Goal: Communication & Community: Participate in discussion

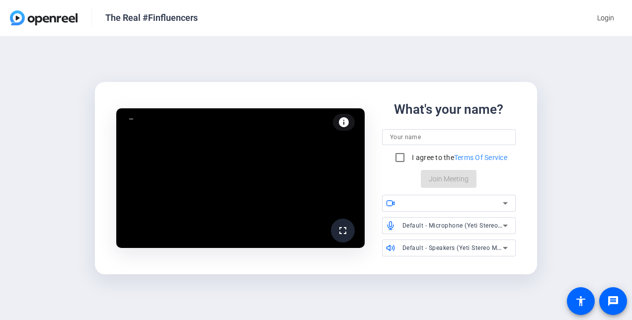
click at [407, 141] on input at bounding box center [449, 137] width 118 height 12
click at [402, 137] on input at bounding box center [449, 137] width 118 height 12
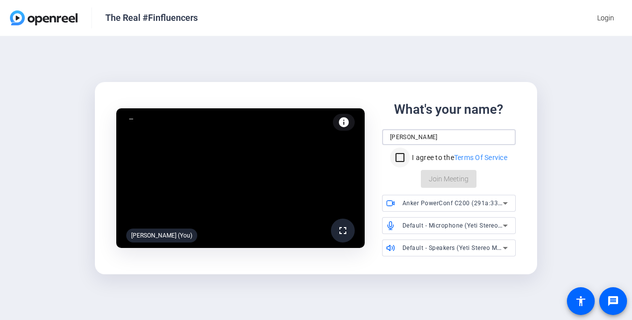
type input "[PERSON_NAME]"
click at [398, 158] on input "I agree to the Terms Of Service" at bounding box center [400, 158] width 20 height 20
checkbox input "true"
click at [509, 203] on icon at bounding box center [505, 203] width 12 height 12
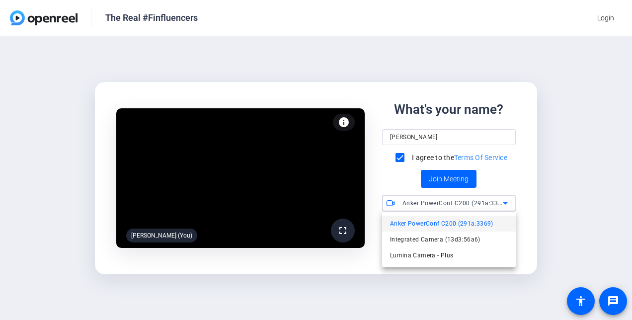
click at [588, 193] on div at bounding box center [316, 160] width 632 height 320
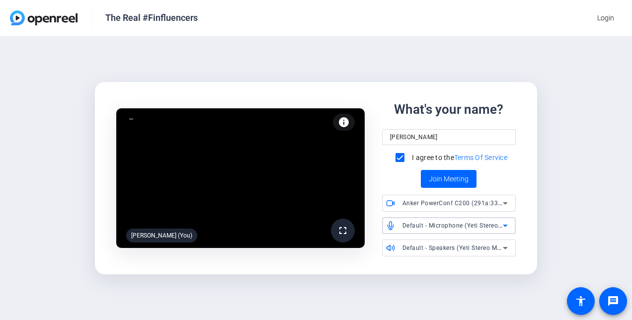
click at [507, 222] on icon at bounding box center [505, 226] width 12 height 12
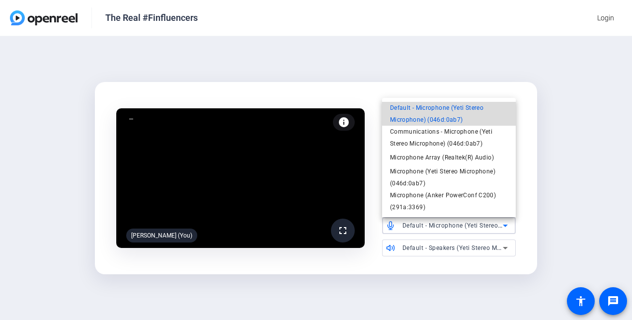
click at [455, 106] on span "Default - Microphone (Yeti Stereo Microphone) (046d:0ab7)" at bounding box center [449, 114] width 118 height 24
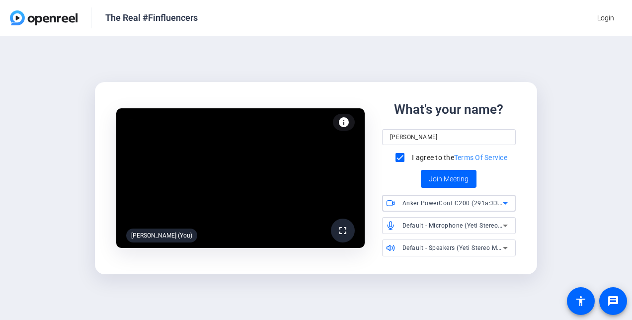
click at [508, 207] on icon at bounding box center [505, 203] width 12 height 12
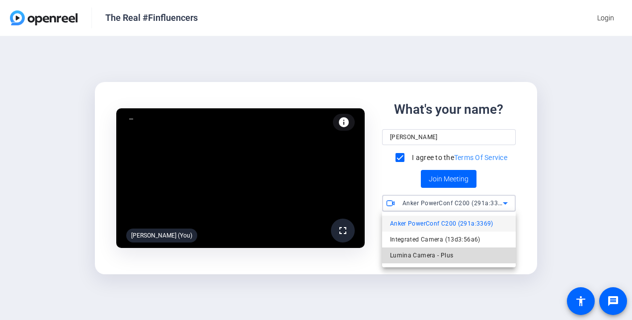
click at [440, 255] on span "Lumina Camera - Plus" at bounding box center [422, 256] width 64 height 12
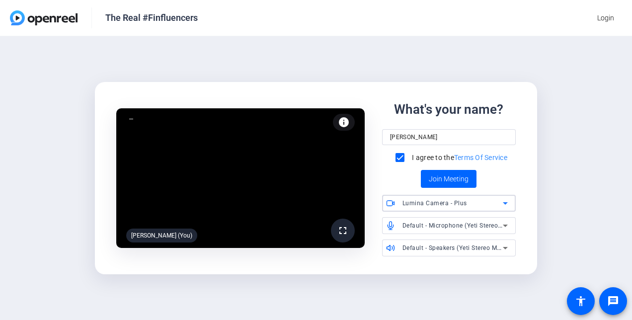
click at [506, 246] on icon at bounding box center [505, 248] width 12 height 12
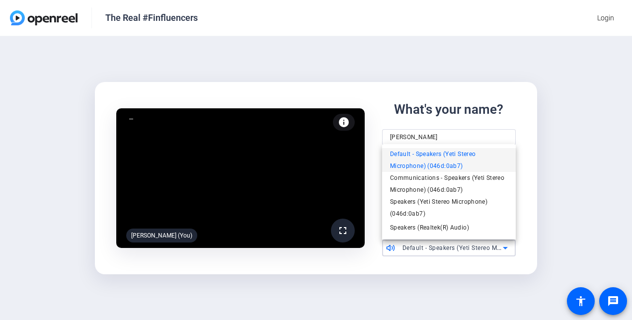
click at [553, 220] on div at bounding box center [316, 160] width 632 height 320
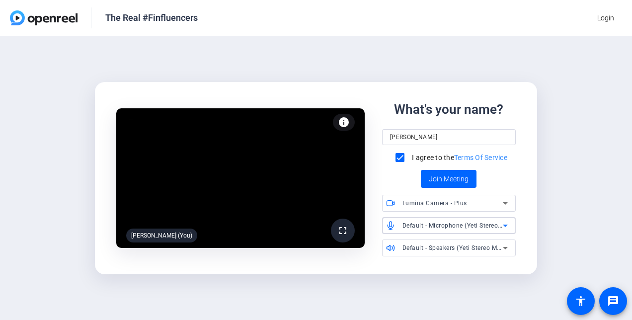
click at [505, 224] on icon at bounding box center [505, 226] width 12 height 12
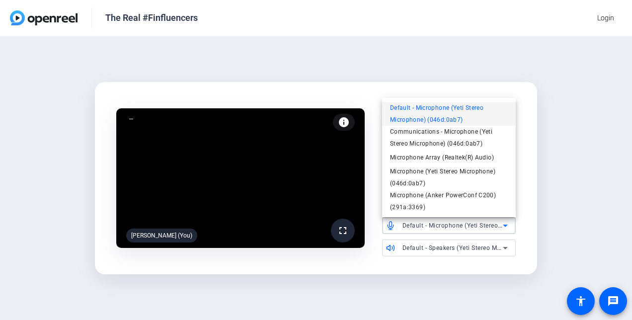
click at [571, 210] on div at bounding box center [316, 160] width 632 height 320
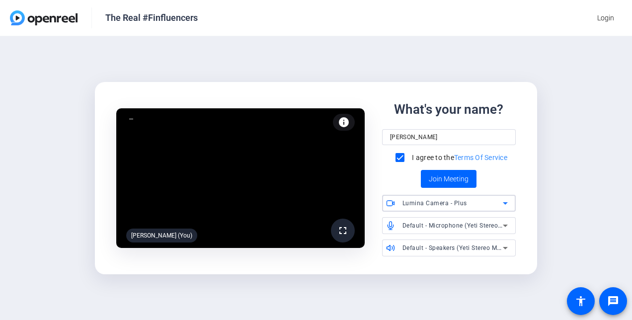
click at [505, 205] on icon at bounding box center [505, 203] width 12 height 12
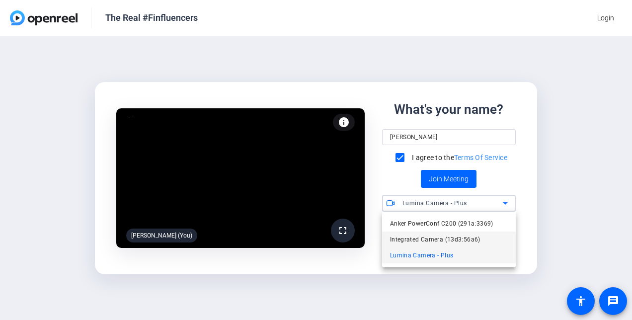
click at [419, 242] on span "Integrated Camera (13d3:56a6)" at bounding box center [435, 240] width 90 height 12
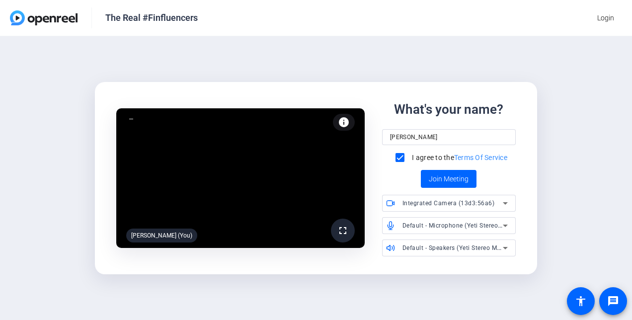
drag, startPoint x: 316, startPoint y: 96, endPoint x: 230, endPoint y: 126, distance: 90.8
click at [230, 126] on div "fullscreen Gerry (You) info Test your audio and video What's your name? Gerry I…" at bounding box center [316, 178] width 426 height 184
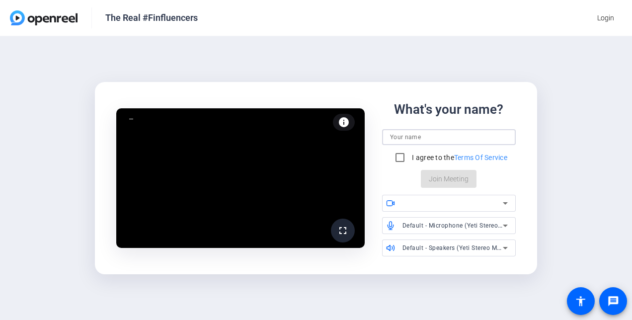
click at [402, 138] on input at bounding box center [449, 137] width 118 height 12
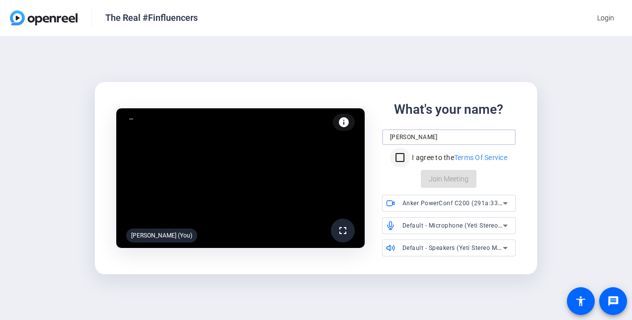
type input "[PERSON_NAME]"
click at [397, 154] on input "I agree to the Terms Of Service" at bounding box center [400, 158] width 20 height 20
checkbox input "true"
click at [505, 205] on icon at bounding box center [505, 203] width 5 height 2
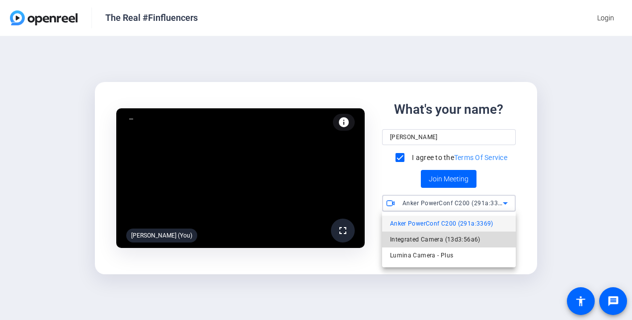
click at [452, 242] on span "Integrated Camera (13d3:56a6)" at bounding box center [435, 240] width 90 height 12
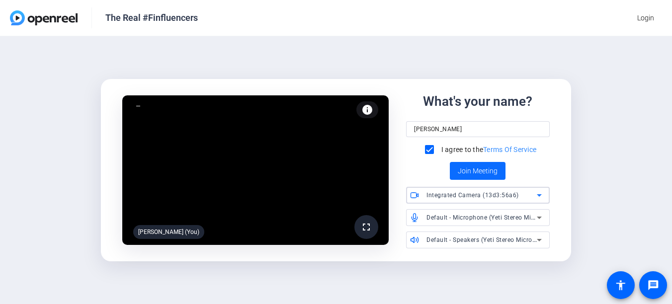
click at [479, 174] on span "Join Meeting" at bounding box center [478, 171] width 40 height 10
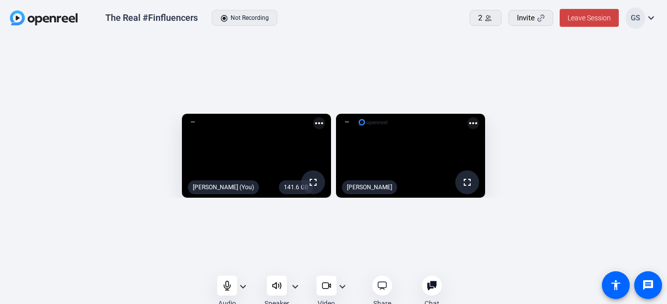
click at [293, 287] on mat-icon "expand_more" at bounding box center [295, 287] width 12 height 12
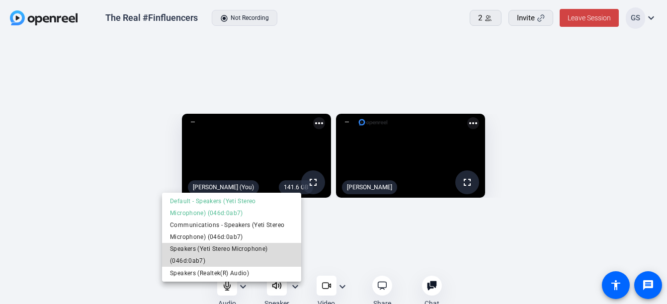
click at [213, 248] on span "Speakers (Yeti Stereo Microphone) (046d:0ab7)" at bounding box center [231, 255] width 123 height 24
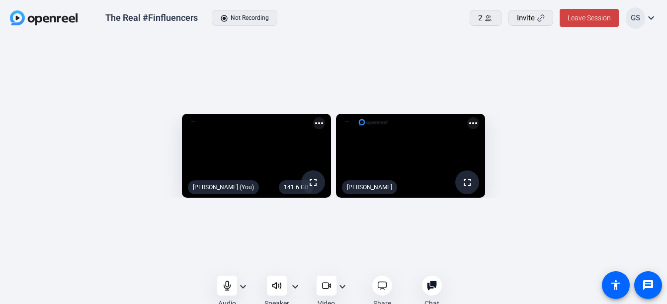
click at [294, 289] on mat-icon "expand_more" at bounding box center [295, 287] width 12 height 12
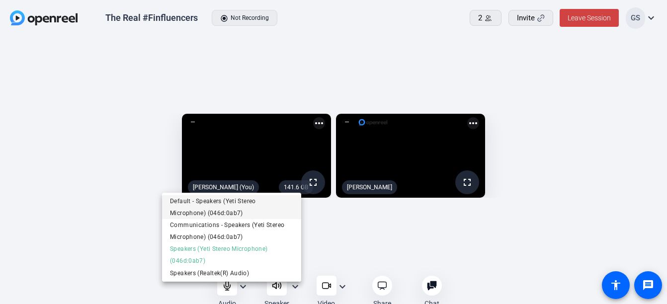
click at [191, 212] on span "Default - Speakers (Yeti Stereo Microphone) (046d:0ab7)" at bounding box center [231, 207] width 123 height 24
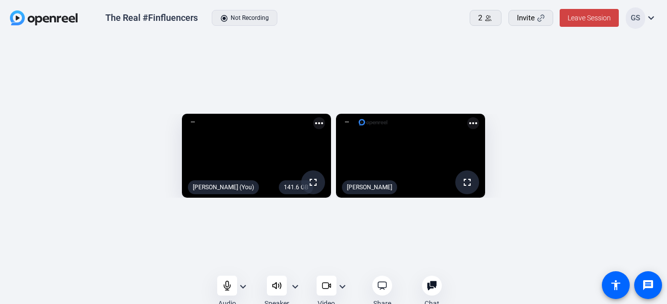
scroll to position [6, 0]
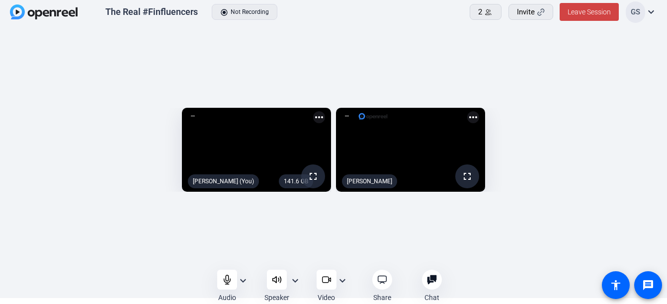
click at [293, 280] on mat-icon "expand_more" at bounding box center [295, 281] width 12 height 12
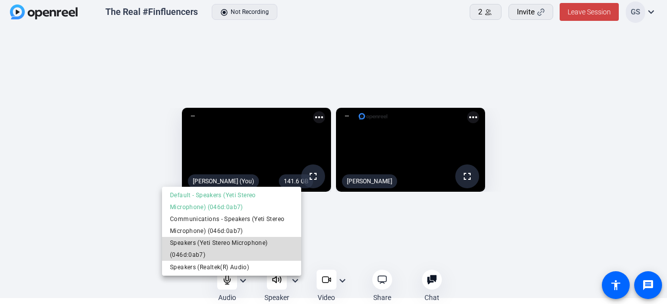
click at [247, 237] on span "Speakers (Yeti Stereo Microphone) (046d:0ab7)" at bounding box center [231, 249] width 123 height 24
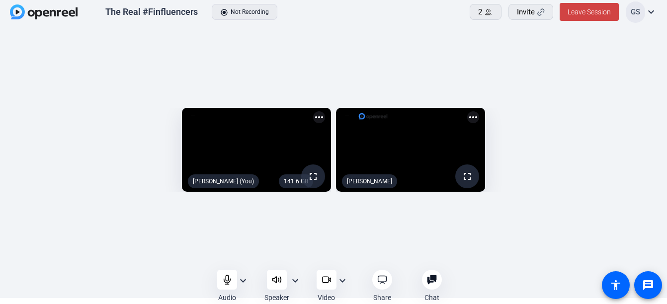
click at [429, 284] on icon at bounding box center [432, 280] width 10 height 10
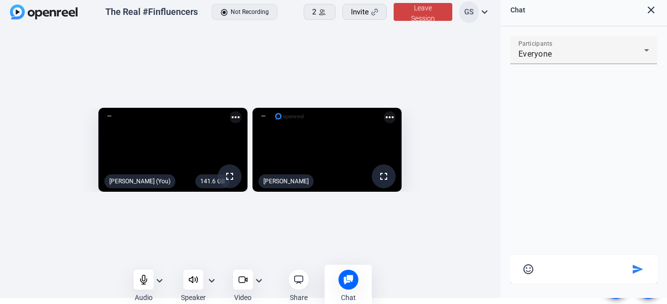
click at [542, 270] on textarea at bounding box center [583, 267] width 91 height 9
type textarea "cant her you"
click at [632, 269] on mat-icon "send" at bounding box center [638, 269] width 12 height 12
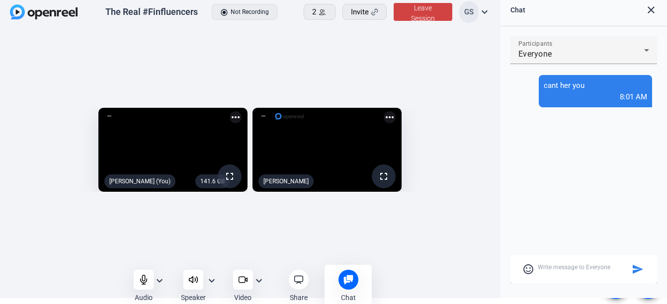
click at [565, 270] on textarea at bounding box center [583, 267] width 91 height 9
type textarea "hear"
click at [631, 270] on div "sentiment_satisfied_alt send" at bounding box center [583, 269] width 131 height 12
click at [632, 270] on mat-icon "send" at bounding box center [638, 269] width 12 height 12
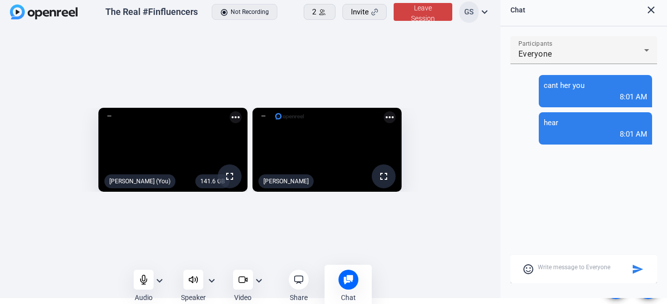
click at [214, 277] on mat-icon "expand_more" at bounding box center [212, 281] width 12 height 12
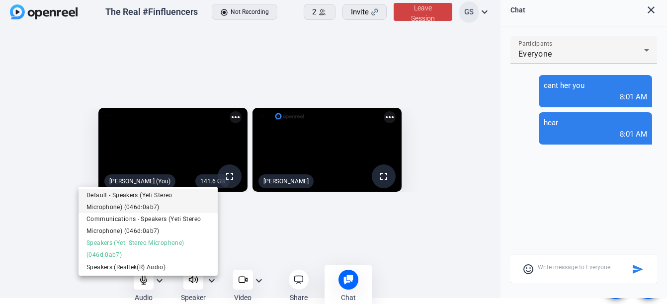
click at [129, 194] on span "Default - Speakers (Yeti Stereo Microphone) (046d:0ab7)" at bounding box center [147, 201] width 123 height 24
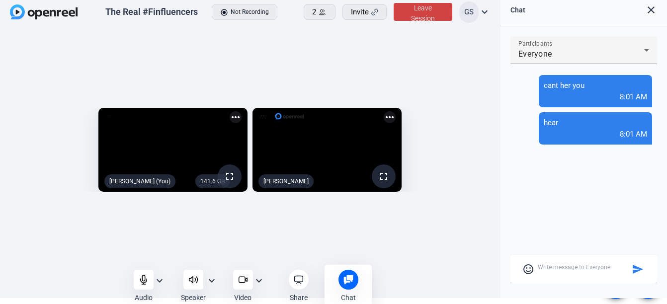
click at [162, 278] on mat-icon "expand_more" at bounding box center [160, 281] width 12 height 12
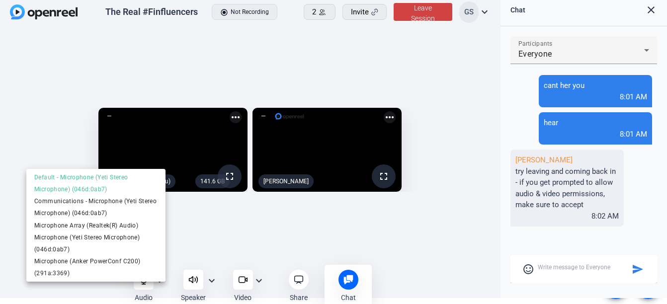
scroll to position [0, 0]
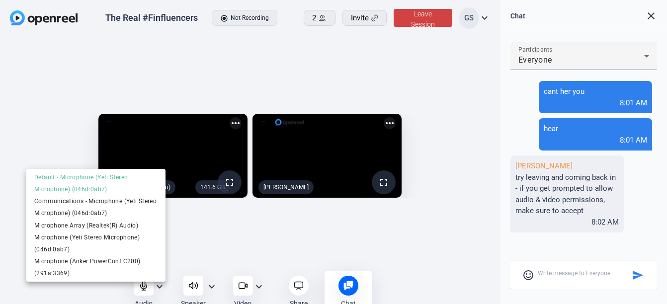
click at [424, 19] on div at bounding box center [333, 152] width 667 height 304
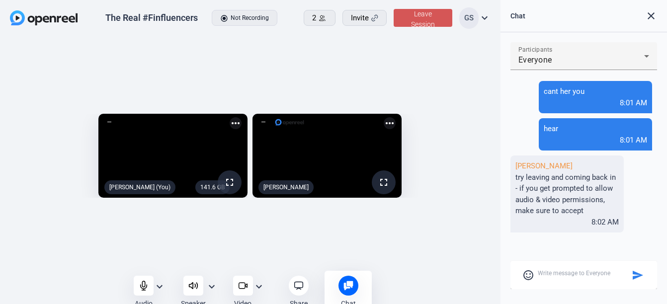
click at [424, 19] on span at bounding box center [423, 18] width 59 height 24
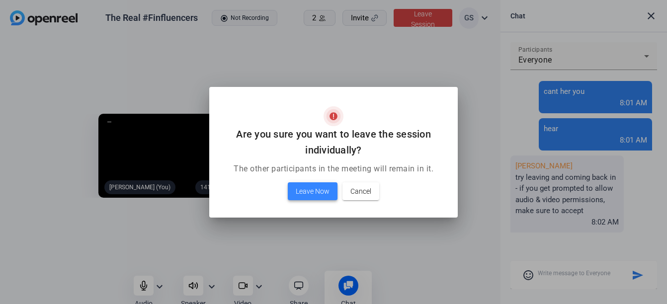
click at [321, 189] on span "Leave Now" at bounding box center [313, 191] width 34 height 12
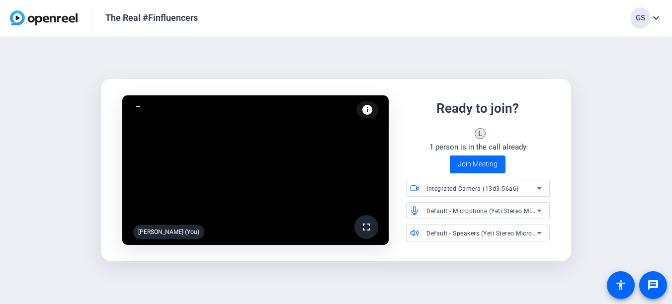
click at [481, 167] on span "Join Meeting" at bounding box center [478, 164] width 40 height 10
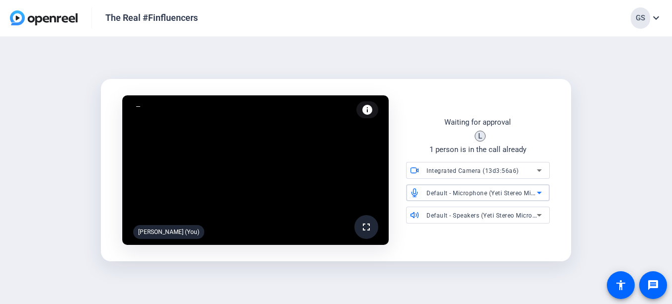
click at [542, 191] on icon at bounding box center [539, 193] width 12 height 12
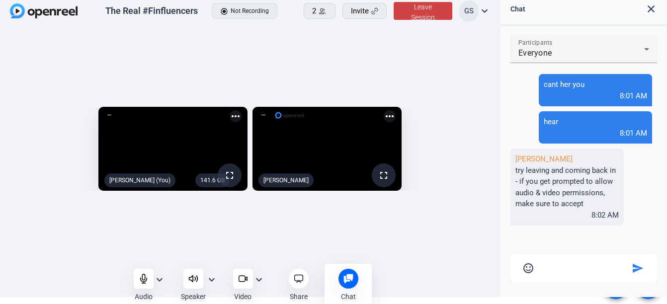
scroll to position [9, 0]
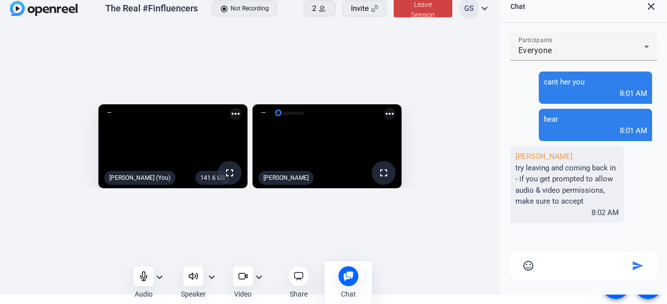
click at [210, 275] on mat-icon "expand_more" at bounding box center [212, 277] width 12 height 12
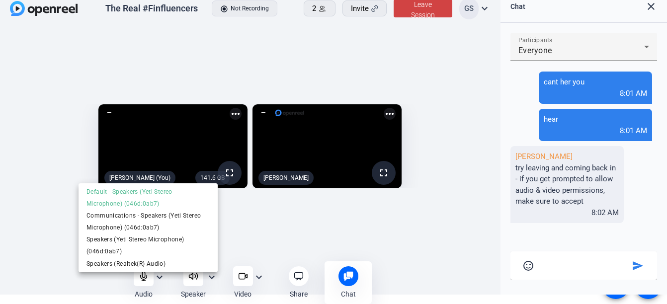
click at [418, 234] on div at bounding box center [333, 152] width 667 height 304
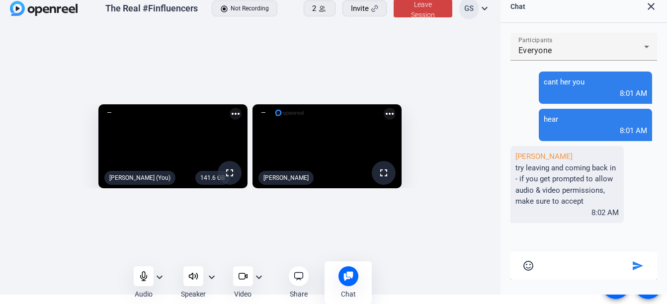
click at [541, 262] on textarea at bounding box center [583, 263] width 91 height 9
type textarea "can you hear me"
click at [632, 269] on mat-icon "send" at bounding box center [638, 266] width 12 height 12
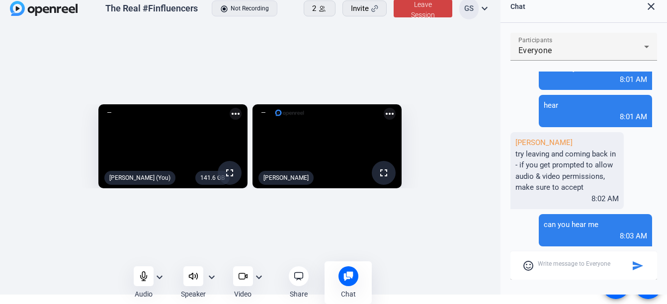
click at [212, 275] on mat-icon "expand_more" at bounding box center [212, 277] width 12 height 12
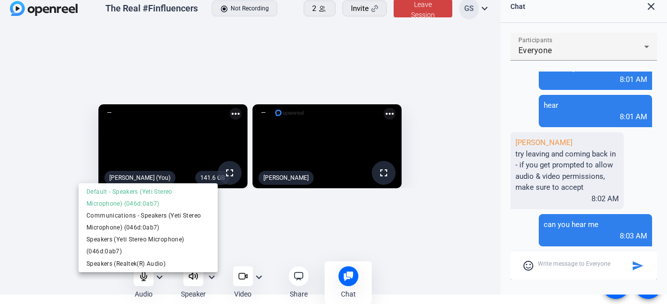
click at [212, 275] on div at bounding box center [333, 152] width 667 height 304
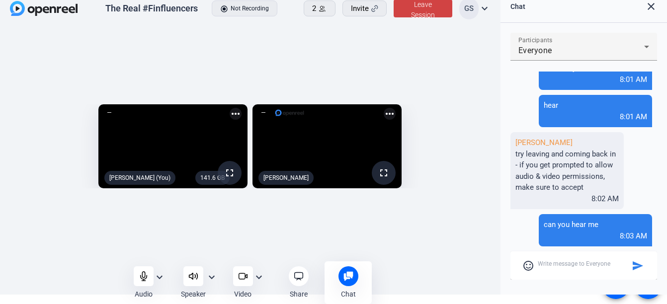
click at [212, 275] on mat-icon "expand_more" at bounding box center [212, 277] width 12 height 12
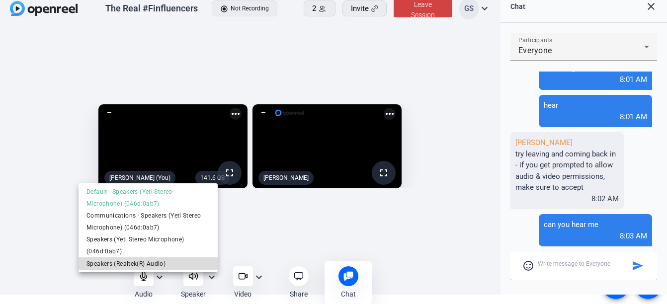
click at [147, 258] on span "Speakers (Realtek(R) Audio)" at bounding box center [147, 264] width 123 height 12
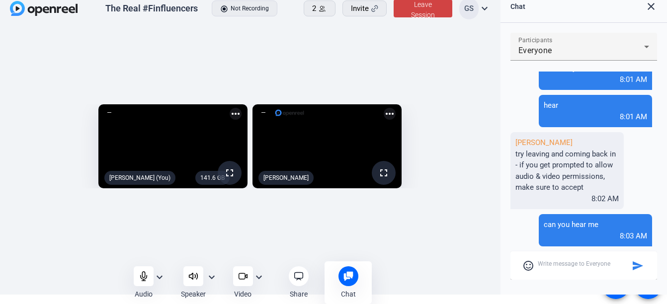
scroll to position [74, 0]
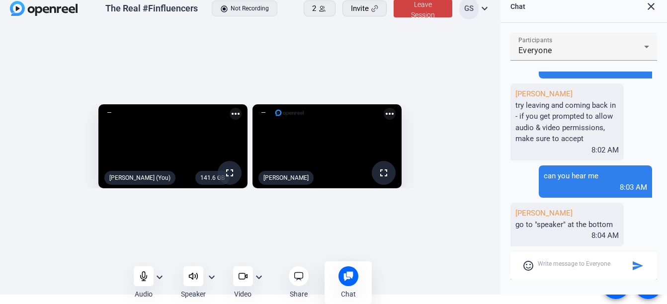
click at [557, 266] on textarea at bounding box center [583, 263] width 91 height 9
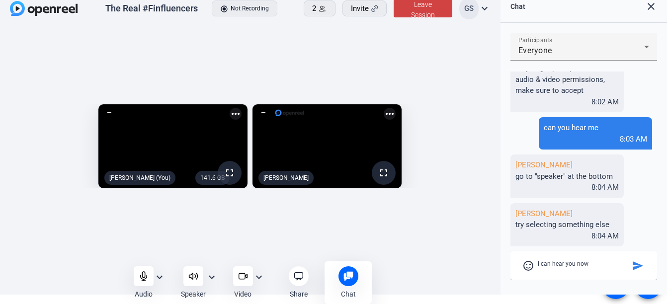
type textarea "i can hear you now"
click at [632, 264] on mat-icon "send" at bounding box center [638, 266] width 12 height 12
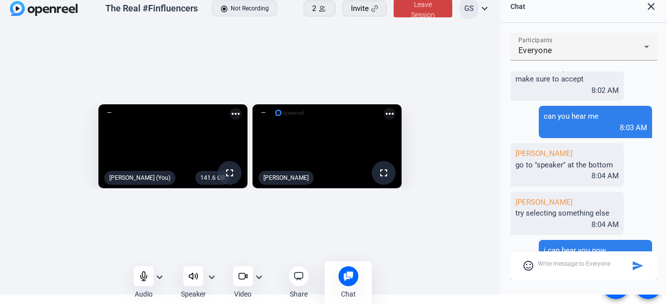
scroll to position [160, 0]
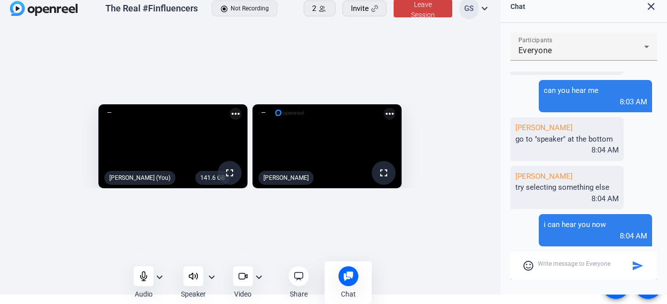
click at [572, 264] on textarea at bounding box center [583, 263] width 91 height 9
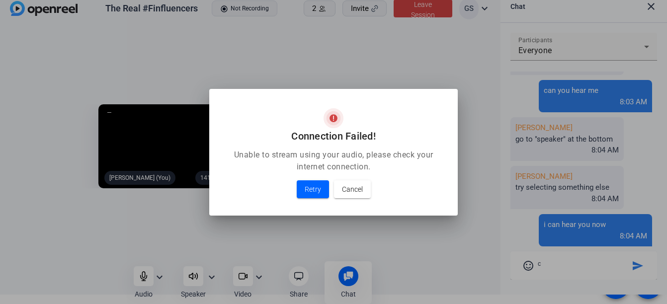
type textarea "c"
click at [311, 190] on span "Retry" at bounding box center [313, 189] width 16 height 12
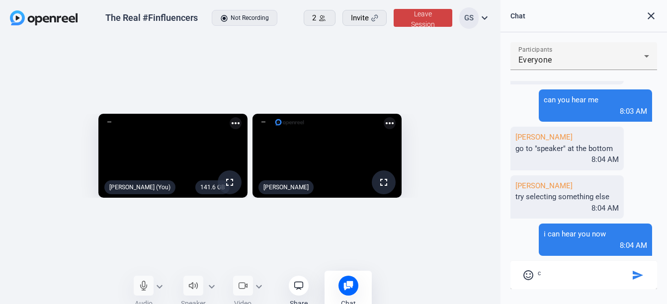
scroll to position [9, 0]
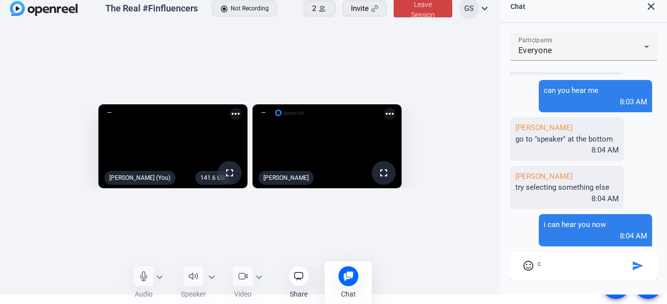
click at [157, 276] on div "Audio expand_more Speaker expand_more Video expand_more Share Chat 0 more_horiz…" at bounding box center [250, 282] width 249 height 43
click at [160, 278] on div "Audio expand_more Speaker expand_more Video expand_more Share Chat 0 more_horiz…" at bounding box center [250, 282] width 249 height 43
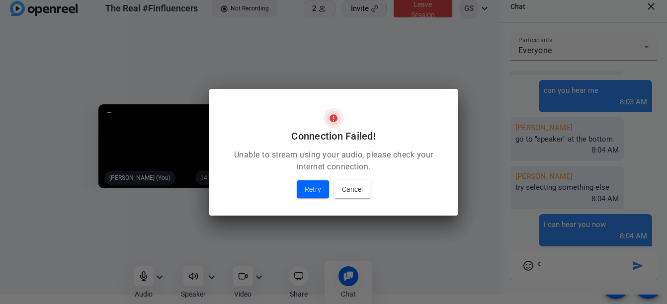
scroll to position [0, 0]
click at [316, 193] on span "Retry" at bounding box center [313, 189] width 16 height 12
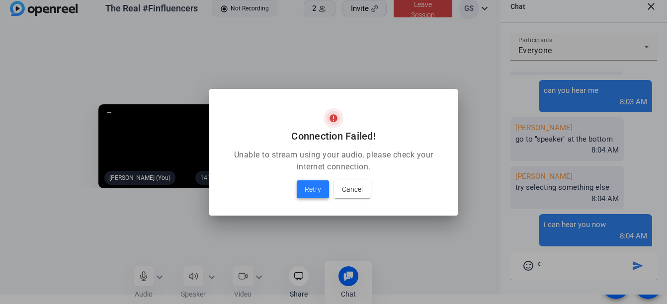
click at [311, 184] on span "Retry" at bounding box center [313, 189] width 16 height 12
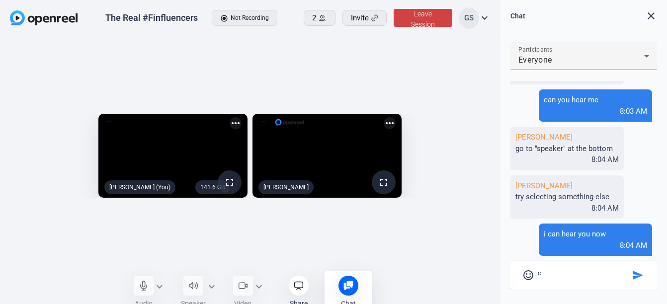
scroll to position [9, 0]
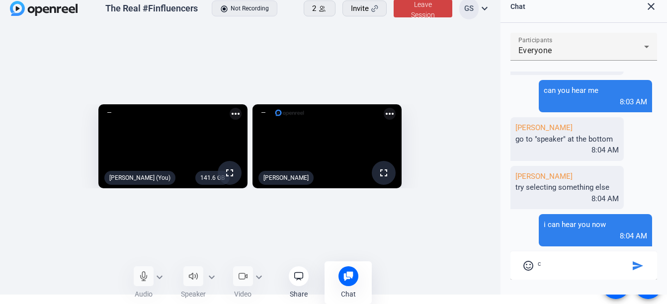
click at [160, 275] on div "Audio expand_more Speaker expand_more Video expand_more Share Chat 0 more_horiz…" at bounding box center [250, 282] width 249 height 43
click at [160, 276] on div "Audio expand_more Speaker expand_more Video expand_more Share Chat 0 more_horiz…" at bounding box center [250, 282] width 249 height 43
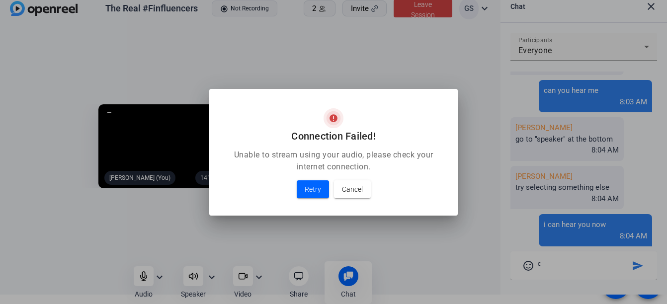
scroll to position [0, 0]
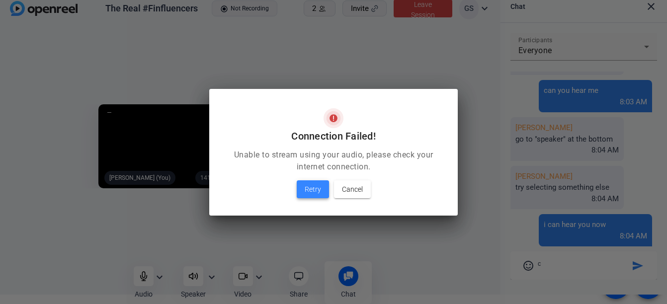
click at [308, 193] on span "Retry" at bounding box center [313, 189] width 16 height 12
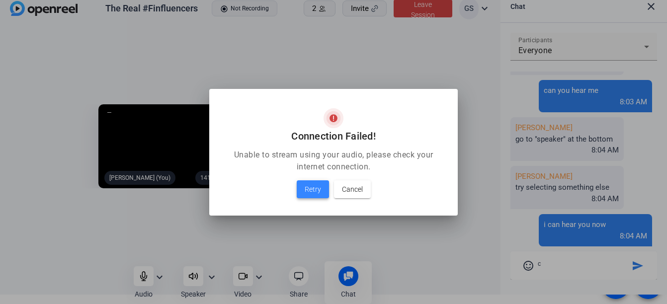
click at [308, 193] on span "Retry" at bounding box center [313, 189] width 16 height 12
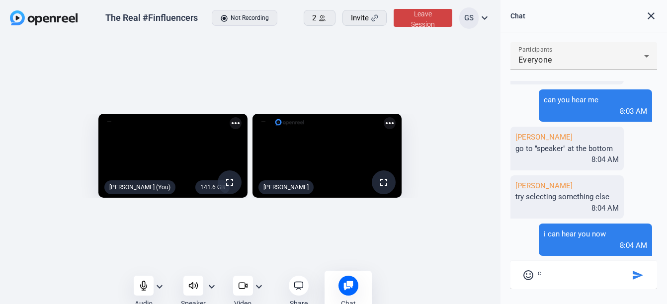
click at [308, 193] on video at bounding box center [326, 156] width 149 height 84
click at [162, 289] on mat-icon "expand_more" at bounding box center [160, 287] width 12 height 12
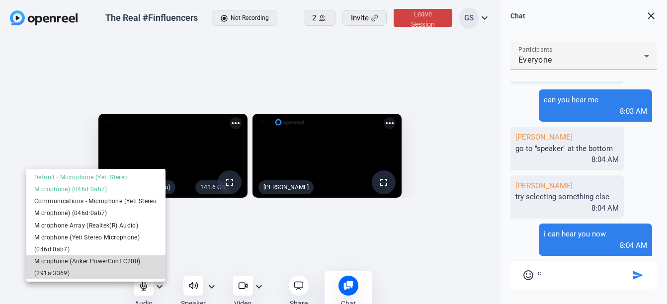
click at [91, 261] on span "Microphone (Anker PowerConf C200) (291a:3369)" at bounding box center [95, 267] width 123 height 24
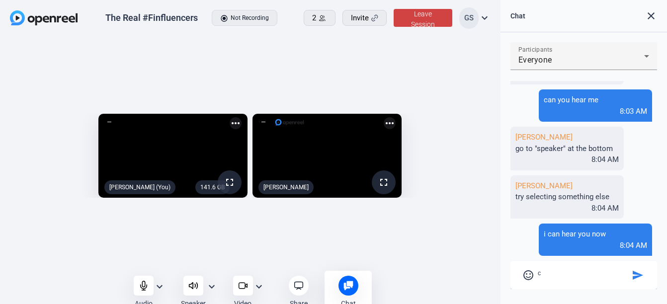
click at [160, 283] on mat-icon "expand_more" at bounding box center [160, 287] width 12 height 12
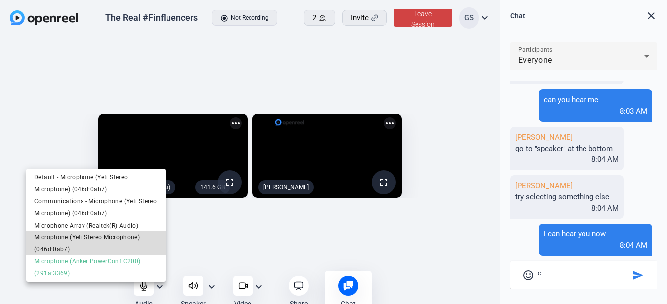
click at [88, 242] on span "Microphone (Yeti Stereo Microphone) (046d:0ab7)" at bounding box center [95, 244] width 123 height 24
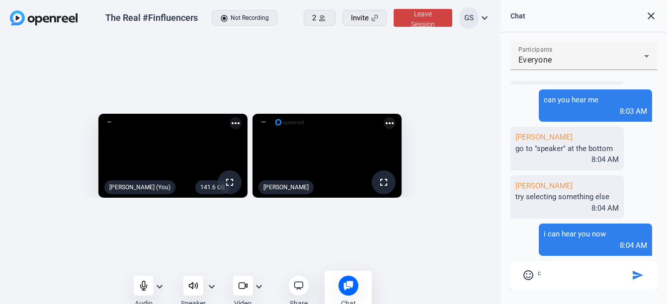
click at [158, 284] on mat-icon "expand_more" at bounding box center [160, 287] width 12 height 12
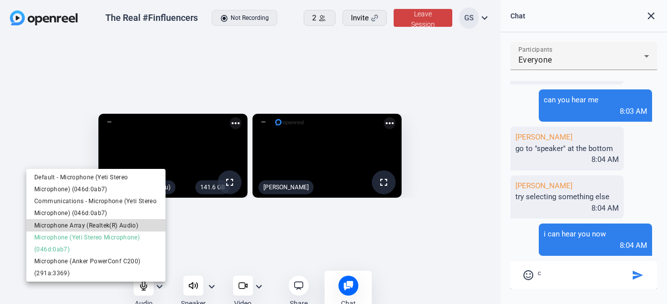
click at [101, 227] on span "Microphone Array (Realtek(R) Audio)" at bounding box center [95, 226] width 123 height 12
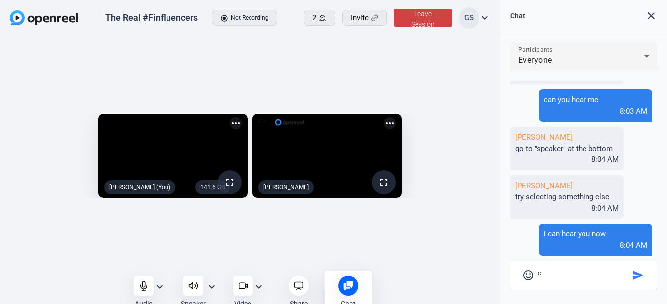
click at [161, 283] on mat-icon "expand_more" at bounding box center [160, 287] width 12 height 12
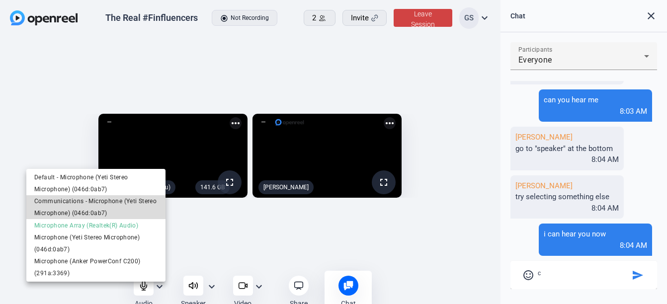
click at [73, 206] on span "Communications - Microphone (Yeti Stereo Microphone) (046d:0ab7)" at bounding box center [95, 207] width 123 height 24
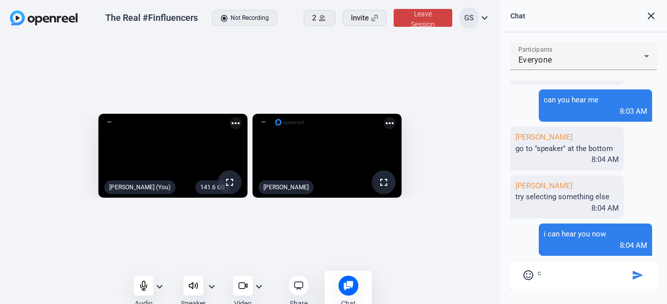
click at [158, 287] on mat-icon "expand_more" at bounding box center [160, 287] width 12 height 12
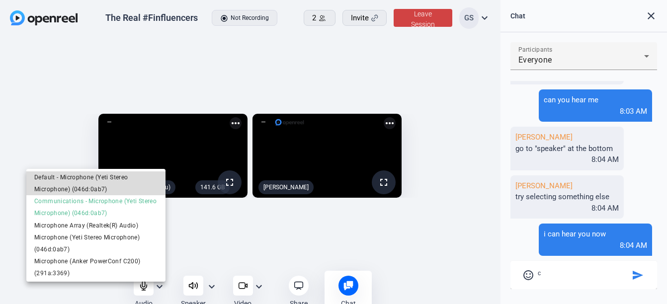
click at [95, 181] on span "Default - Microphone (Yeti Stereo Microphone) (046d:0ab7)" at bounding box center [95, 183] width 123 height 24
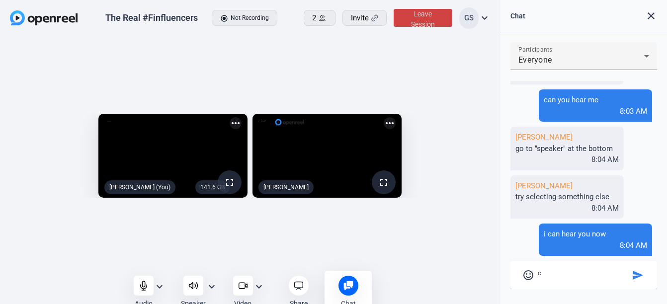
scroll to position [9, 0]
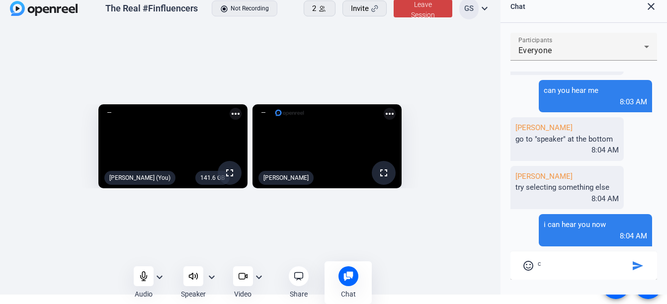
click at [214, 279] on mat-icon "expand_more" at bounding box center [212, 277] width 12 height 12
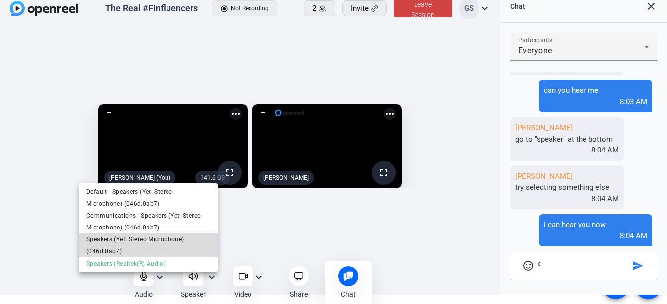
click at [128, 240] on span "Speakers (Yeti Stereo Microphone) (046d:0ab7)" at bounding box center [147, 246] width 123 height 24
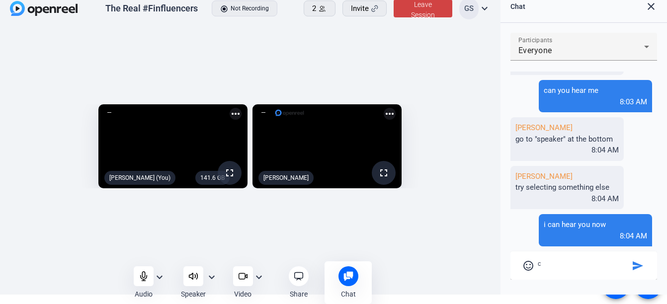
click at [214, 275] on mat-icon "expand_more" at bounding box center [212, 277] width 12 height 12
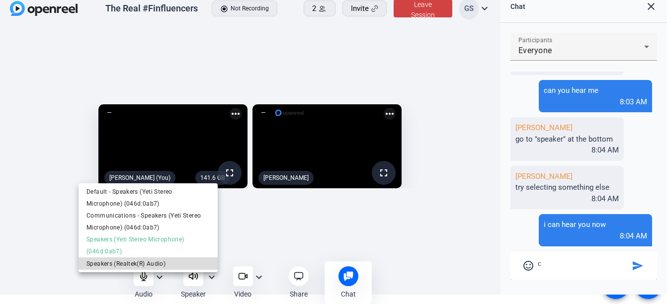
click at [122, 266] on span "Speakers (Realtek(R) Audio)" at bounding box center [147, 264] width 123 height 12
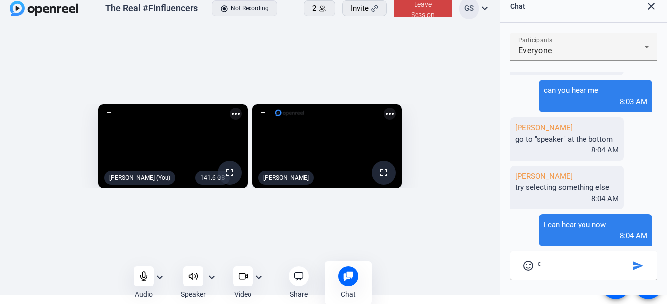
click at [158, 279] on mat-icon "expand_more" at bounding box center [160, 277] width 12 height 12
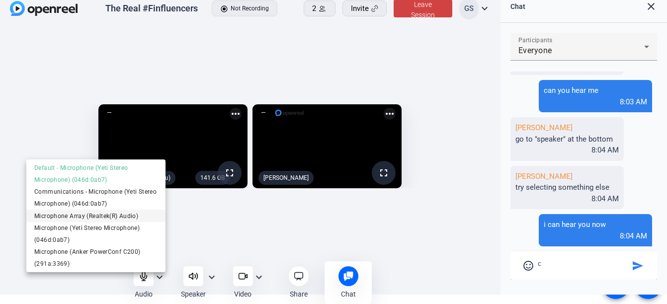
click at [96, 216] on span "Microphone Array (Realtek(R) Audio)" at bounding box center [95, 216] width 123 height 12
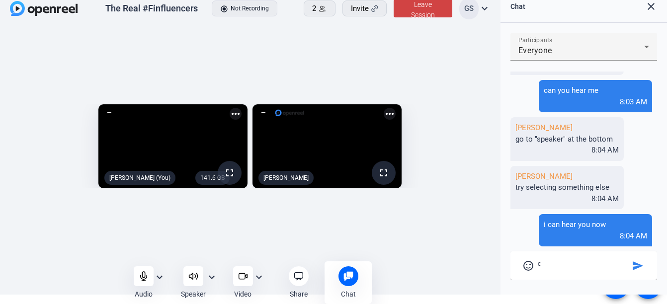
click at [157, 278] on mat-icon "expand_more" at bounding box center [160, 277] width 12 height 12
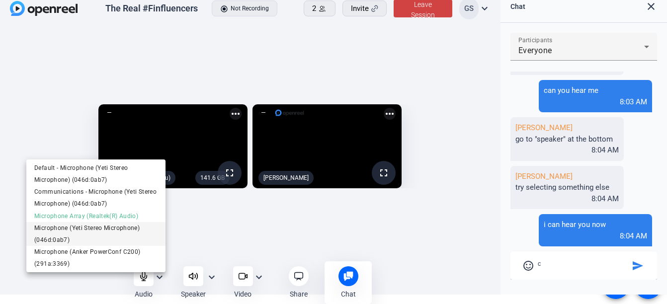
click at [78, 229] on span "Microphone (Yeti Stereo Microphone) (046d:0ab7)" at bounding box center [95, 234] width 123 height 24
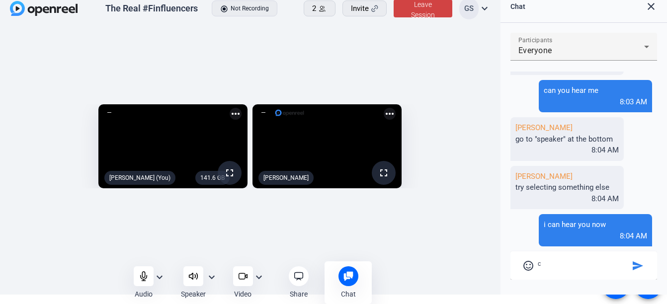
click at [162, 275] on mat-icon "expand_more" at bounding box center [160, 277] width 12 height 12
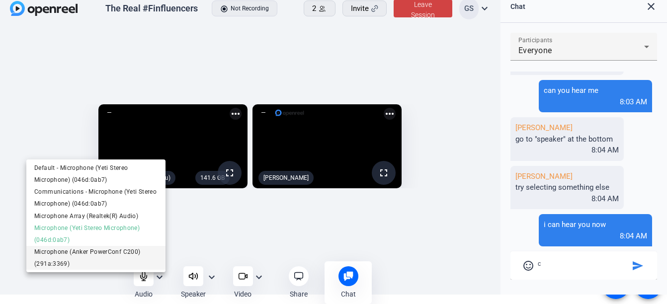
click at [98, 255] on span "Microphone (Anker PowerConf C200) (291a:3369)" at bounding box center [95, 258] width 123 height 24
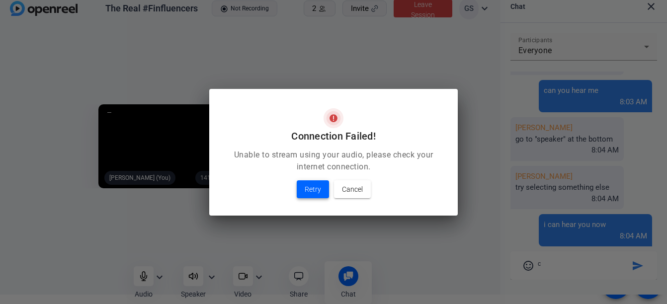
scroll to position [0, 0]
click at [314, 187] on span "Retry" at bounding box center [313, 189] width 16 height 12
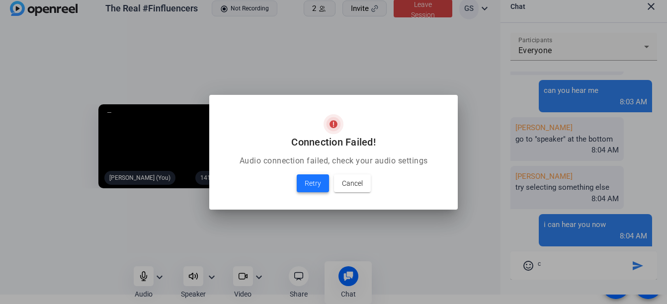
click at [314, 187] on span "Retry" at bounding box center [313, 183] width 16 height 12
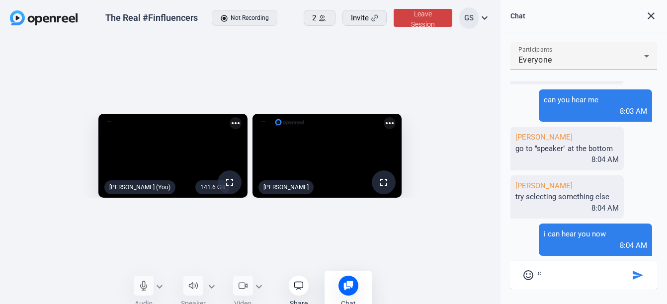
scroll to position [9, 0]
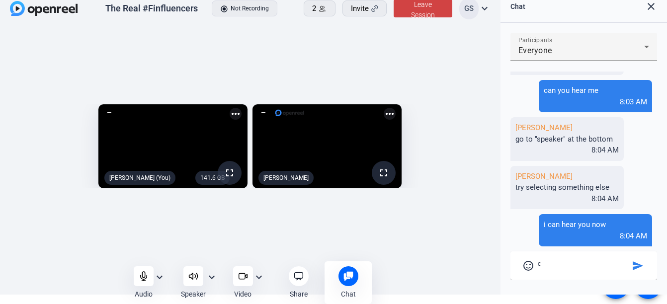
click at [162, 281] on mat-icon "expand_more" at bounding box center [160, 277] width 12 height 12
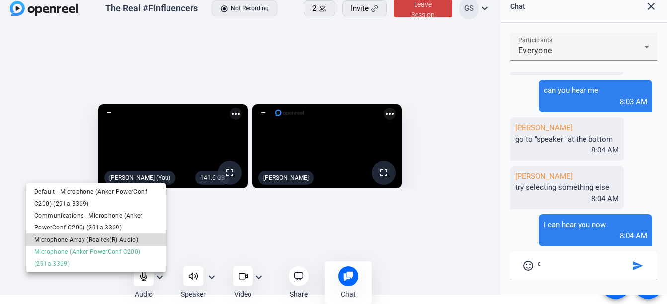
click at [84, 240] on span "Microphone Array (Realtek(R) Audio)" at bounding box center [95, 240] width 123 height 12
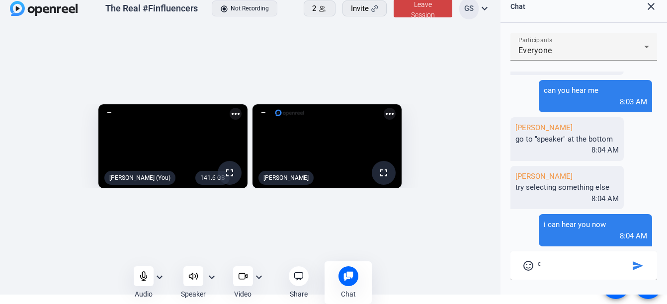
click at [157, 275] on mat-icon "expand_more" at bounding box center [160, 277] width 12 height 12
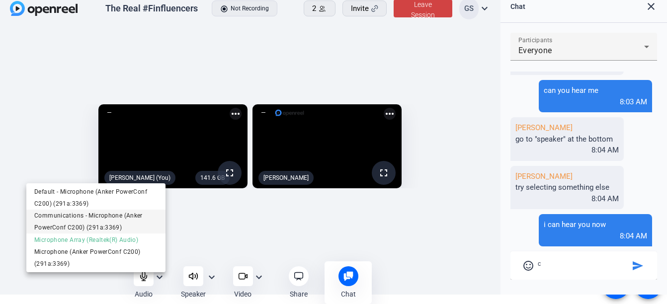
click at [97, 215] on span "Communications - Microphone (Anker PowerConf C200) (291a:3369)" at bounding box center [95, 222] width 123 height 24
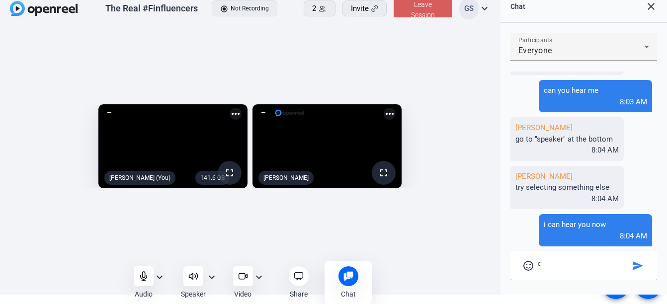
click at [423, 16] on span "Leave Session" at bounding box center [423, 9] width 24 height 18
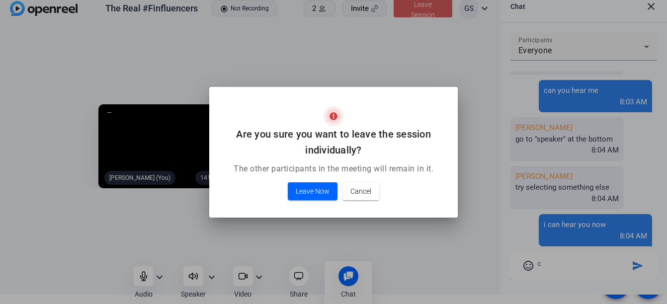
scroll to position [0, 0]
click at [318, 193] on span "Leave Now" at bounding box center [313, 191] width 34 height 12
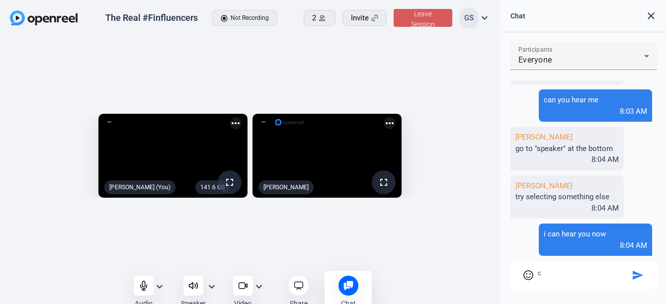
scroll to position [9, 0]
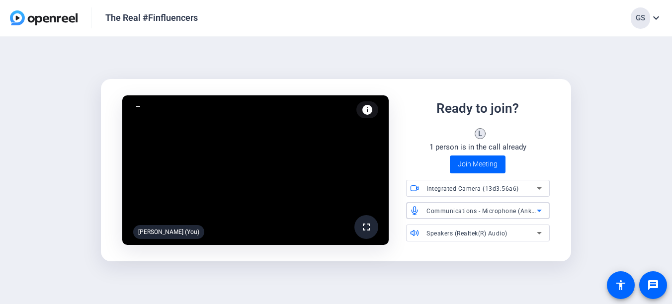
click at [543, 213] on icon at bounding box center [539, 211] width 12 height 12
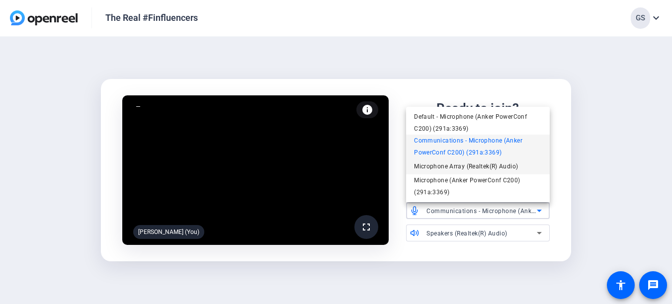
click at [435, 163] on span "Microphone Array (Realtek(R) Audio)" at bounding box center [466, 167] width 104 height 12
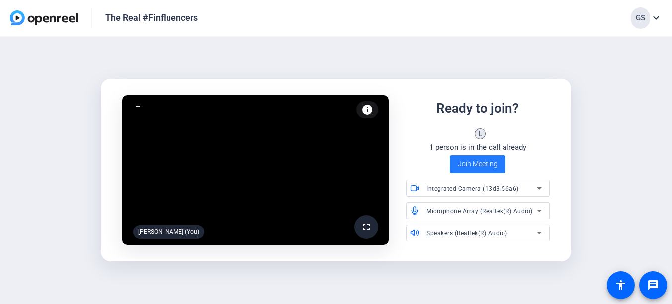
click at [479, 166] on span "Join Meeting" at bounding box center [478, 164] width 40 height 10
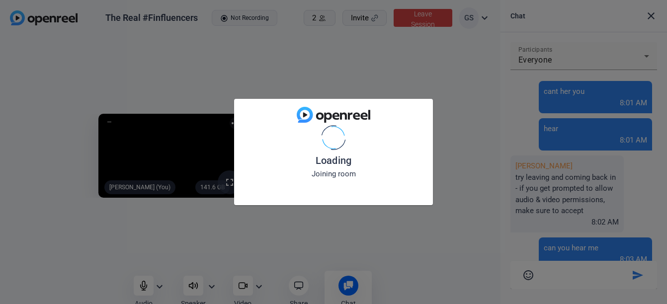
scroll to position [160, 0]
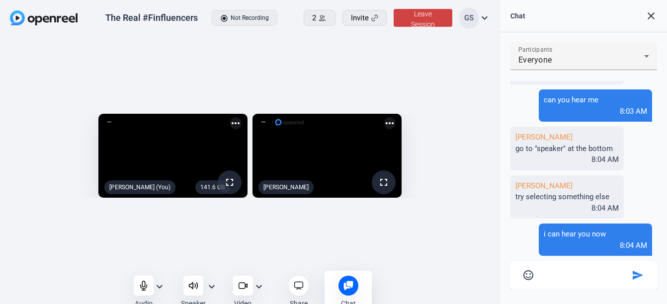
click at [157, 283] on mat-icon "expand_more" at bounding box center [160, 287] width 12 height 12
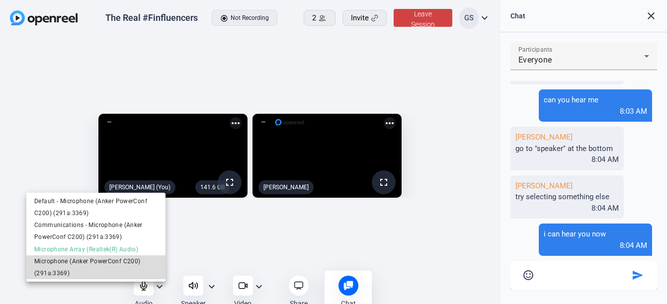
click at [119, 262] on span "Microphone (Anker PowerConf C200) (291a:3369)" at bounding box center [95, 267] width 123 height 24
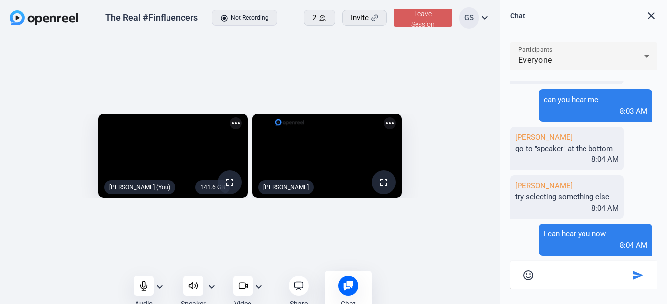
click at [419, 22] on span "Leave Session" at bounding box center [423, 19] width 24 height 18
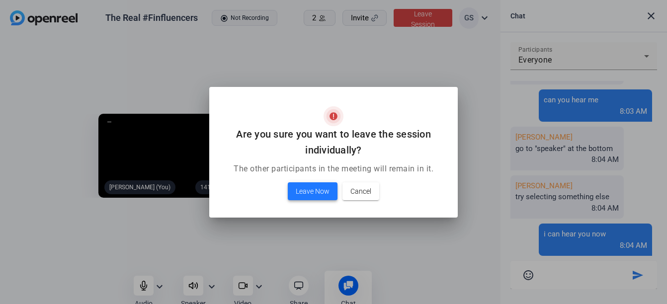
click at [311, 191] on span "Leave Now" at bounding box center [313, 191] width 34 height 12
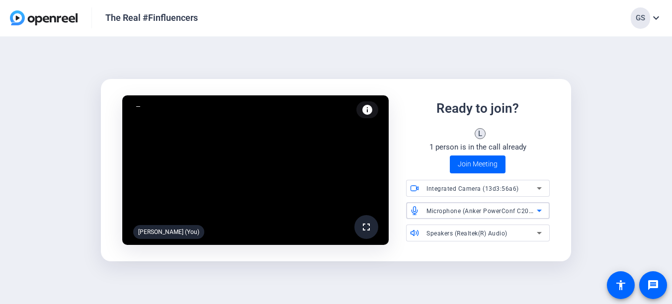
click at [542, 209] on icon at bounding box center [539, 211] width 12 height 12
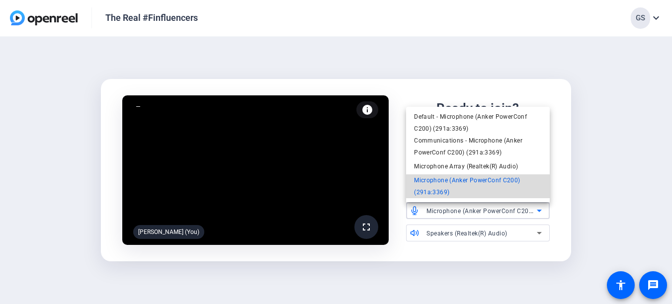
click at [479, 181] on span "Microphone (Anker PowerConf C200) (291a:3369)" at bounding box center [478, 186] width 128 height 24
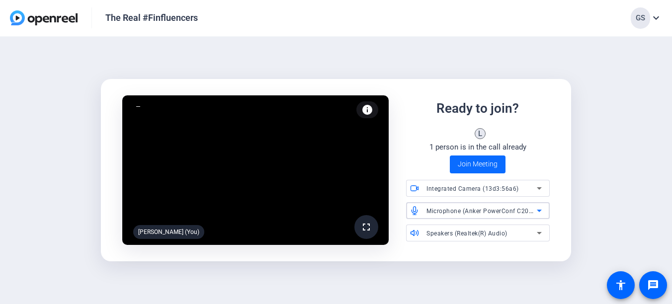
click at [483, 163] on span "Join Meeting" at bounding box center [478, 164] width 40 height 10
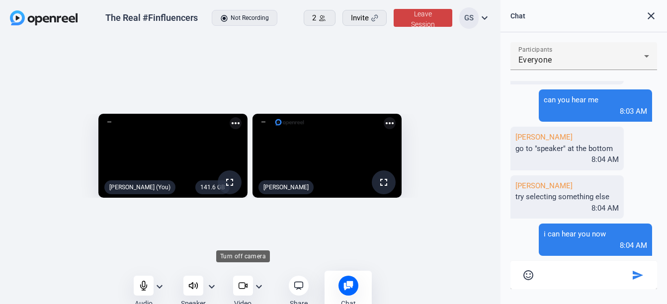
scroll to position [9, 0]
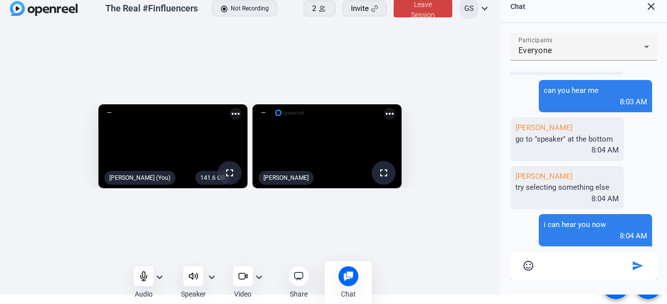
click at [159, 276] on mat-icon "expand_more" at bounding box center [160, 277] width 12 height 12
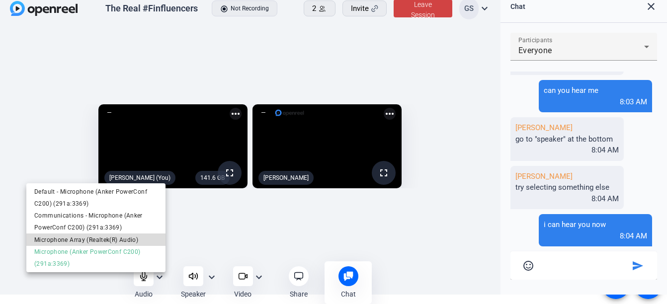
click at [88, 239] on span "Microphone Array (Realtek(R) Audio)" at bounding box center [95, 240] width 123 height 12
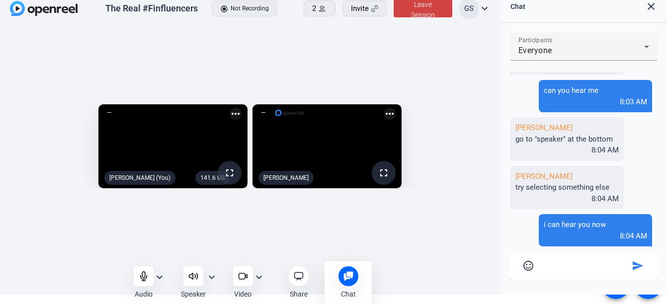
click at [163, 277] on mat-icon "expand_more" at bounding box center [160, 277] width 12 height 12
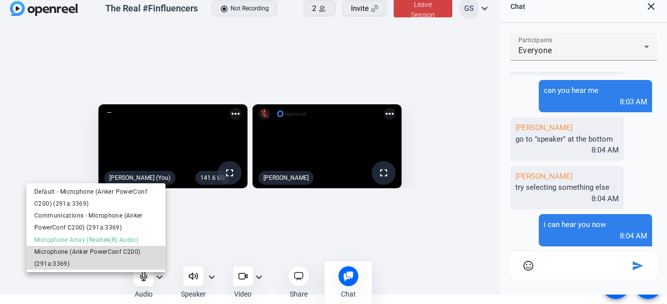
click at [88, 252] on span "Microphone (Anker PowerConf C200) (291a:3369)" at bounding box center [95, 258] width 123 height 24
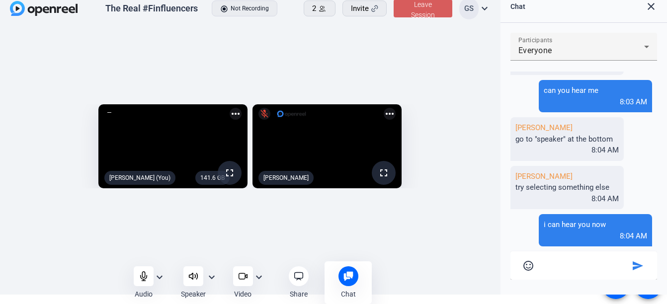
click at [410, 14] on span at bounding box center [423, 9] width 59 height 24
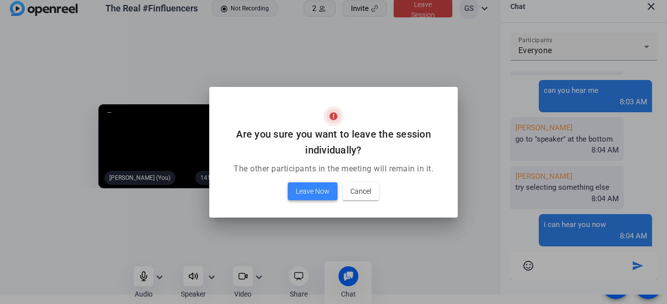
click at [310, 187] on span "Leave Now" at bounding box center [313, 191] width 34 height 12
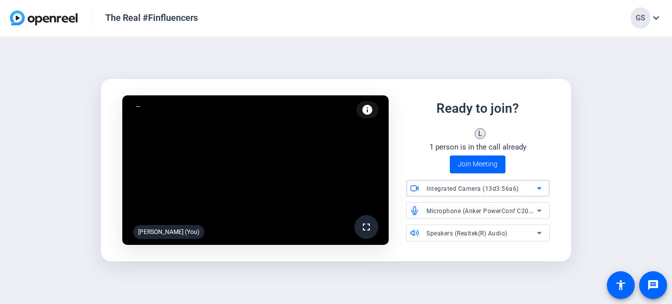
click at [539, 189] on icon at bounding box center [539, 188] width 5 height 2
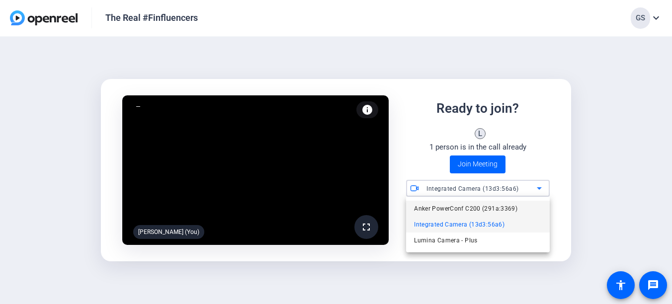
click at [457, 205] on span "Anker PowerConf C200 (291a:3369)" at bounding box center [465, 209] width 103 height 12
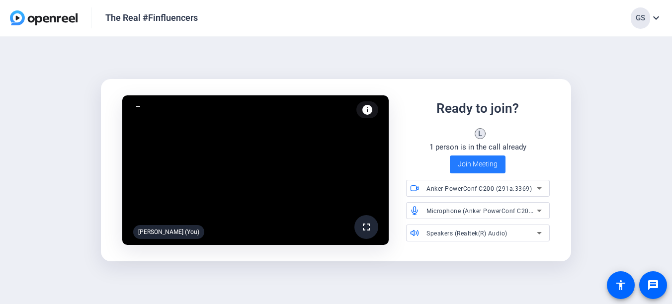
click at [474, 165] on span "Join Meeting" at bounding box center [478, 164] width 40 height 10
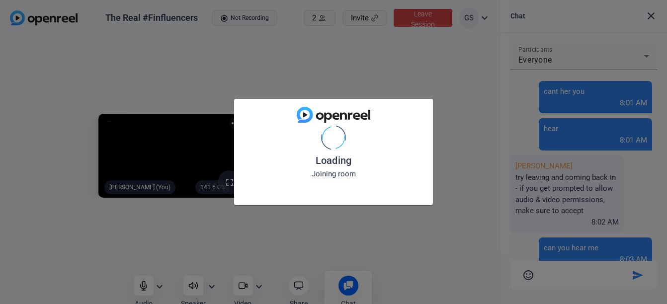
scroll to position [160, 0]
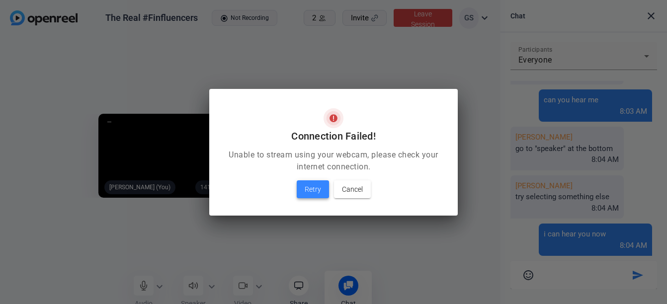
click at [312, 189] on span "Retry" at bounding box center [313, 189] width 16 height 12
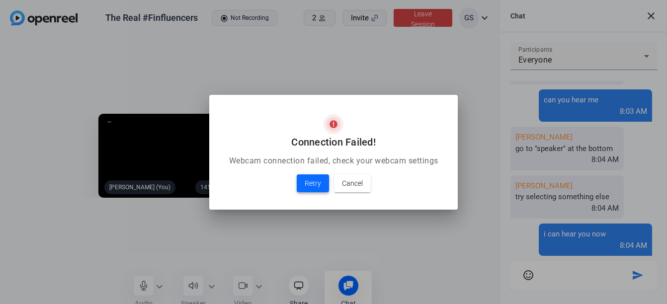
click at [310, 186] on span "Retry" at bounding box center [313, 183] width 16 height 12
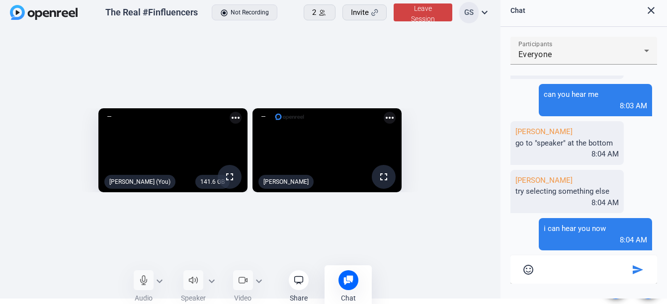
scroll to position [5, 0]
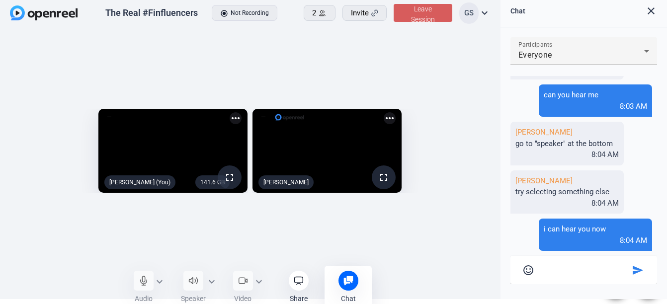
click at [421, 17] on span "Leave Session" at bounding box center [423, 14] width 24 height 18
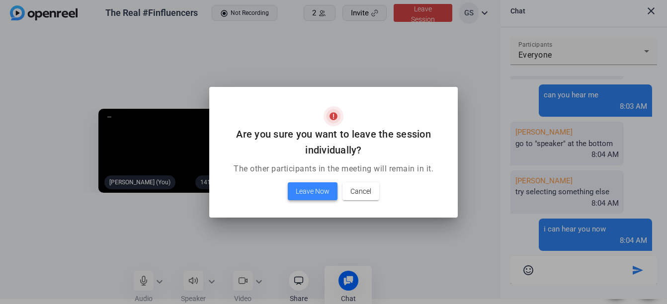
click at [310, 193] on span "Leave Now" at bounding box center [313, 191] width 34 height 12
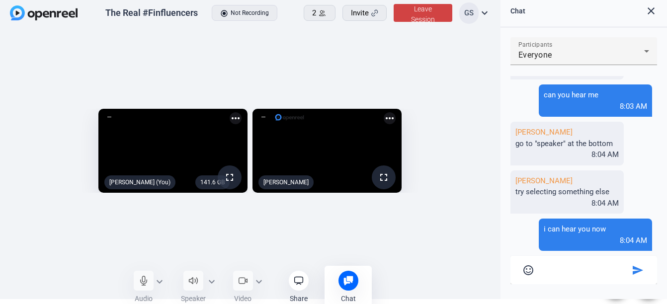
scroll to position [5, 0]
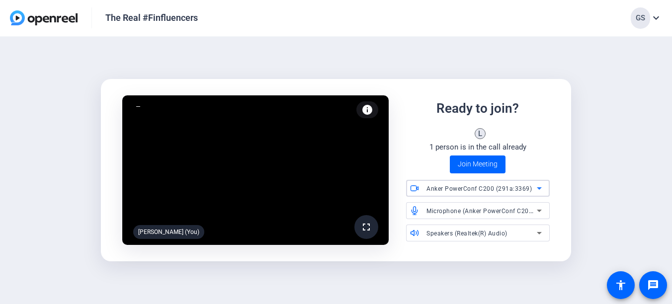
click at [538, 185] on icon at bounding box center [539, 188] width 12 height 12
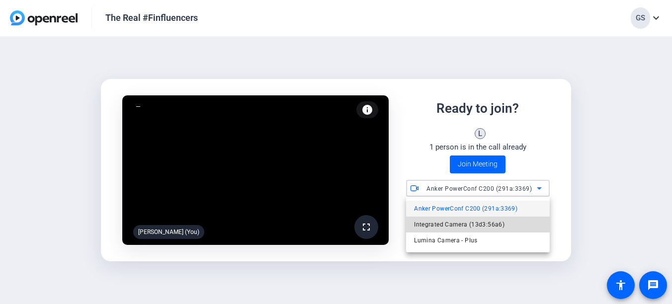
click at [483, 221] on span "Integrated Camera (13d3:56a6)" at bounding box center [459, 225] width 90 height 12
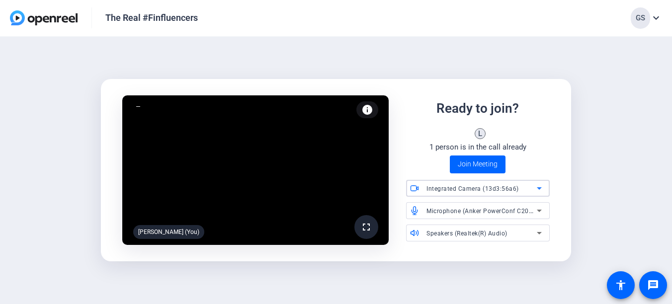
click at [540, 209] on icon at bounding box center [539, 211] width 12 height 12
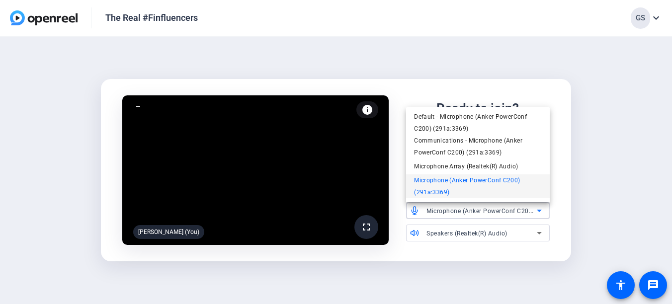
click at [586, 166] on div at bounding box center [336, 152] width 672 height 304
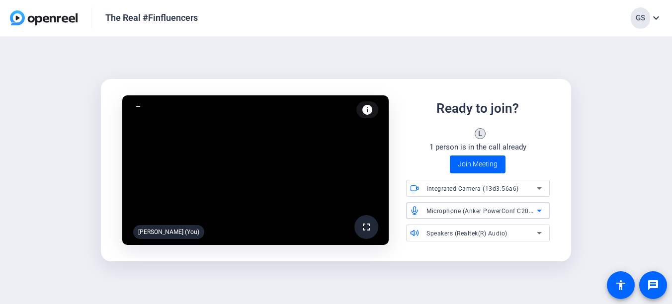
click at [541, 209] on icon at bounding box center [539, 211] width 12 height 12
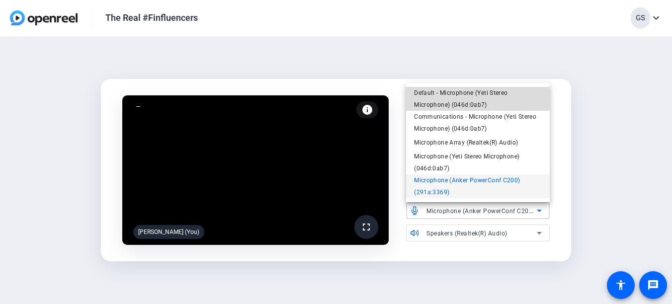
click at [459, 99] on span "Default - Microphone (Yeti Stereo Microphone) (046d:0ab7)" at bounding box center [478, 99] width 128 height 24
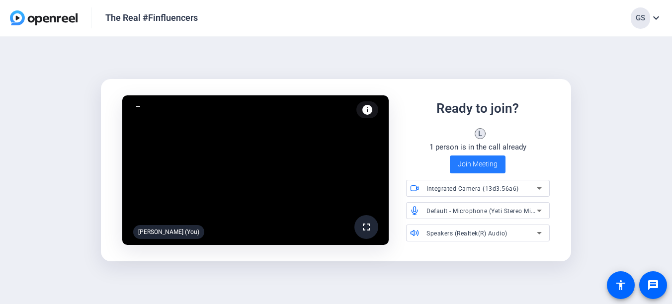
click at [476, 167] on span "Join Meeting" at bounding box center [478, 164] width 40 height 10
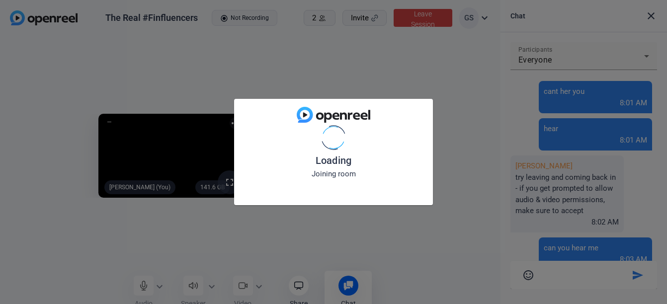
scroll to position [160, 0]
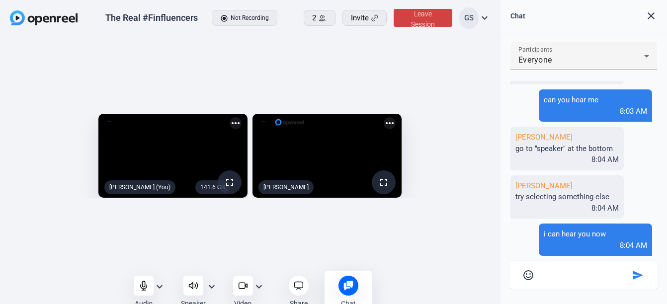
click at [159, 287] on mat-icon "expand_more" at bounding box center [160, 287] width 12 height 12
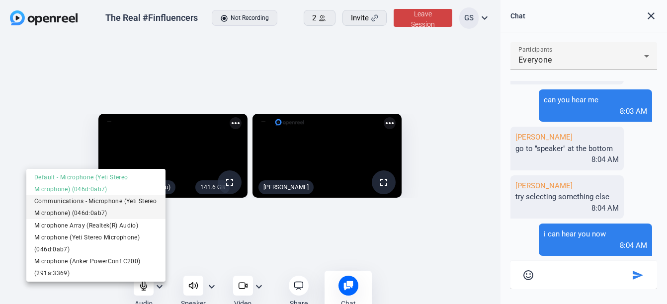
click at [111, 204] on span "Communications - Microphone (Yeti Stereo Microphone) (046d:0ab7)" at bounding box center [95, 207] width 123 height 24
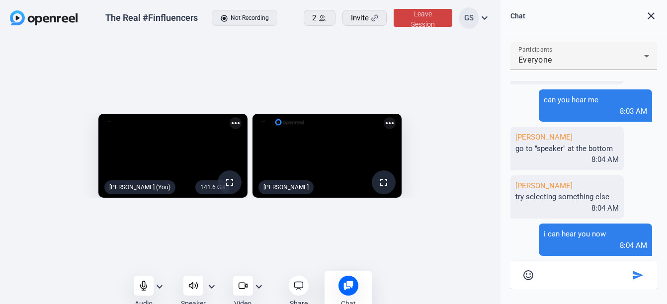
click at [160, 286] on mat-icon "expand_more" at bounding box center [160, 287] width 12 height 12
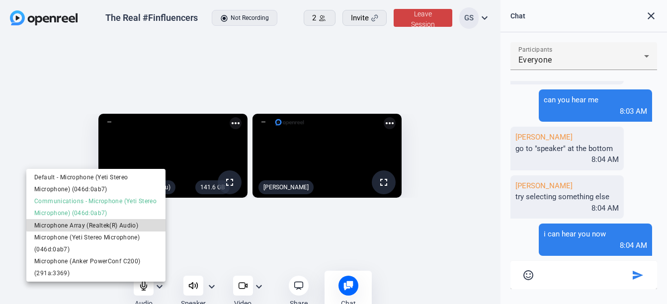
click at [99, 222] on span "Microphone Array (Realtek(R) Audio)" at bounding box center [95, 226] width 123 height 12
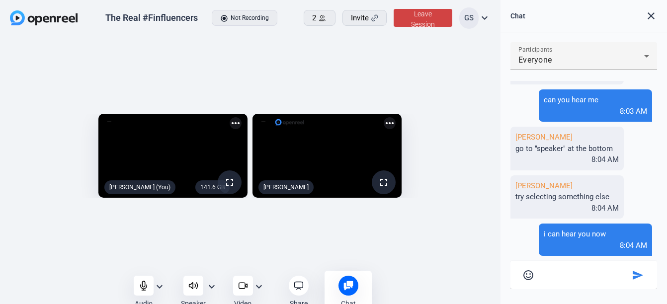
click at [158, 284] on mat-icon "expand_more" at bounding box center [160, 287] width 12 height 12
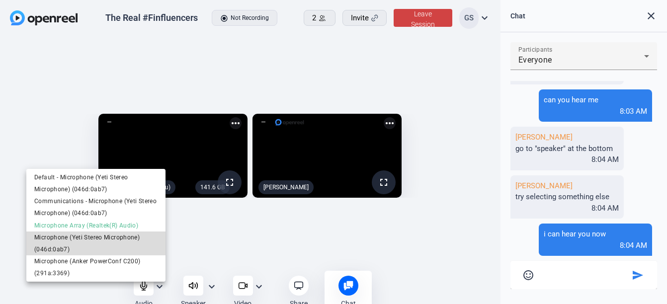
click at [87, 238] on span "Microphone (Yeti Stereo Microphone) (046d:0ab7)" at bounding box center [95, 244] width 123 height 24
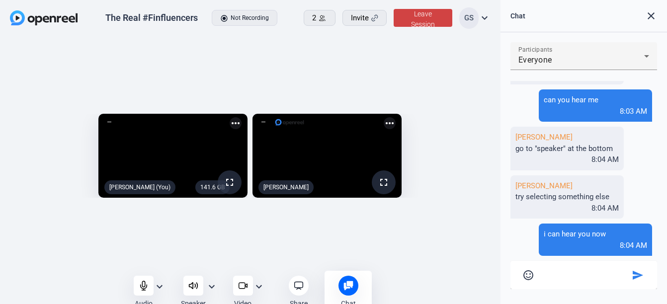
click at [164, 286] on mat-icon "expand_more" at bounding box center [160, 287] width 12 height 12
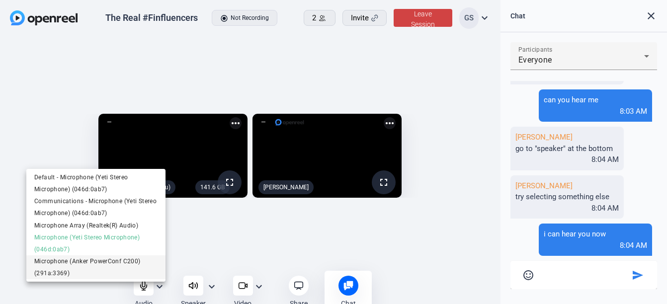
click at [103, 260] on span "Microphone (Anker PowerConf C200) (291a:3369)" at bounding box center [95, 267] width 123 height 24
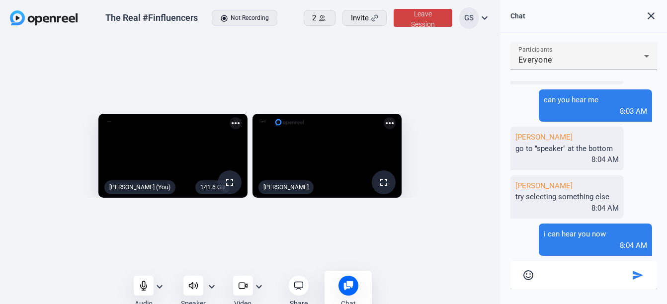
click at [83, 252] on div "141.6 GB fullscreen [PERSON_NAME] (You) more_horiz fullscreen [PERSON_NAME] mor…" at bounding box center [250, 159] width 500 height 244
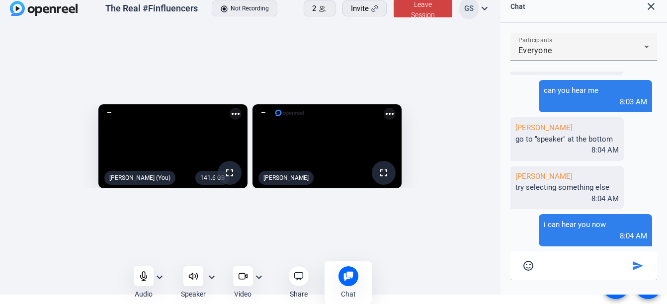
click at [482, 8] on mat-icon "expand_more" at bounding box center [485, 8] width 12 height 12
click at [415, 38] on div at bounding box center [333, 152] width 667 height 304
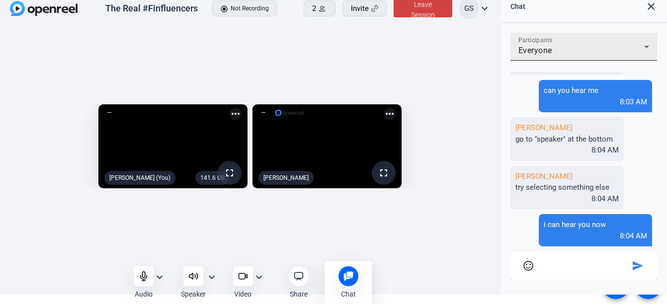
scroll to position [0, 0]
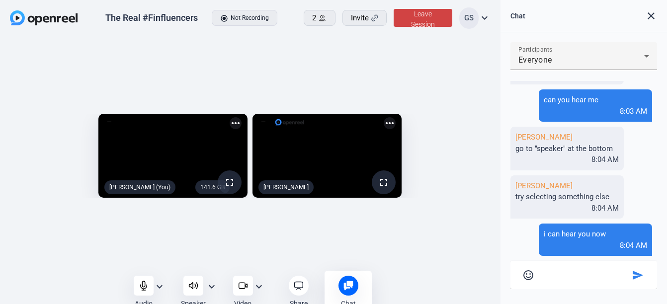
click at [558, 275] on textarea at bounding box center [583, 273] width 91 height 9
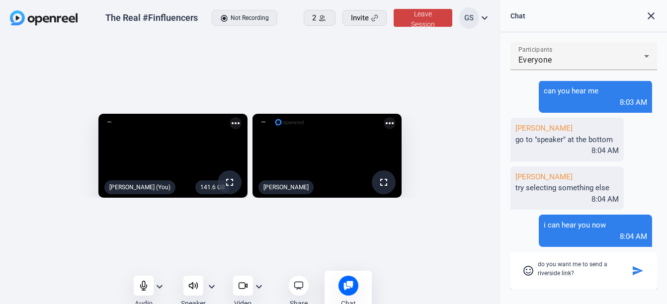
type textarea "do you want me to send a riverside link?"
click at [632, 273] on mat-icon "send" at bounding box center [638, 271] width 12 height 12
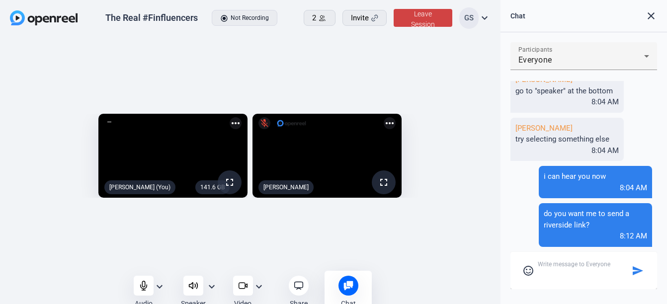
click at [484, 20] on mat-icon "expand_more" at bounding box center [485, 18] width 12 height 12
click at [471, 48] on span "Help" at bounding box center [491, 50] width 48 height 12
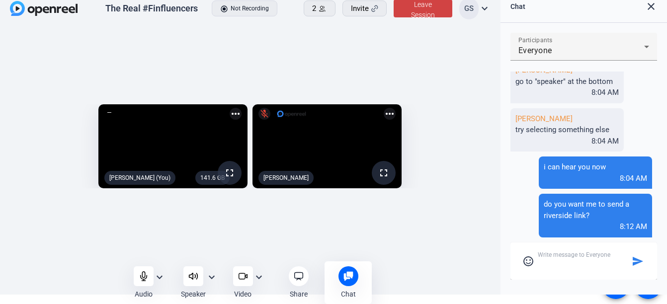
click at [211, 279] on mat-icon "expand_more" at bounding box center [212, 277] width 12 height 12
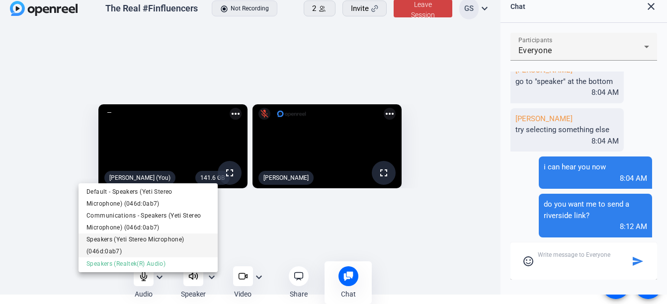
click at [169, 238] on span "Speakers (Yeti Stereo Microphone) (046d:0ab7)" at bounding box center [147, 246] width 123 height 24
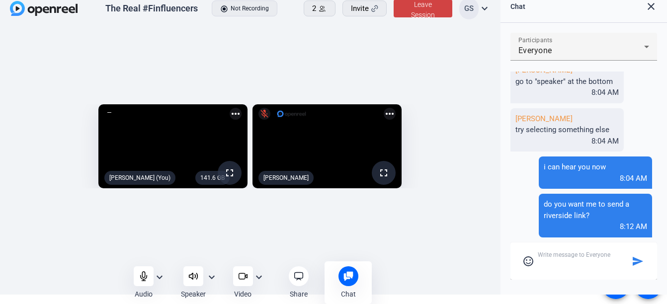
click at [211, 276] on mat-icon "expand_more" at bounding box center [212, 277] width 12 height 12
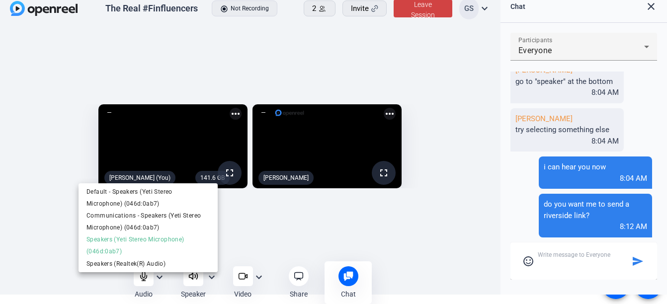
click at [211, 276] on body "Accessibility Screen-Reader Guide, Feedback, and Issue Reporting | New window T…" at bounding box center [333, 143] width 667 height 304
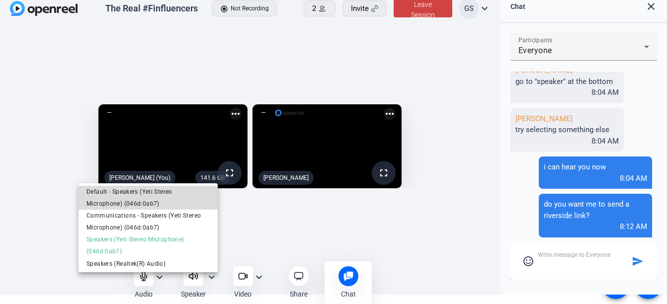
click at [147, 196] on span "Default - Speakers (Yeti Stereo Microphone) (046d:0ab7)" at bounding box center [147, 198] width 123 height 24
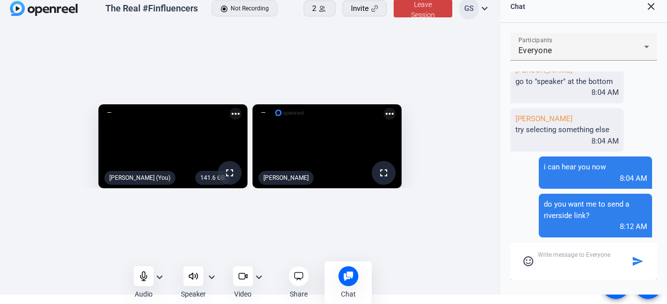
click at [209, 279] on mat-icon "expand_more" at bounding box center [212, 277] width 12 height 12
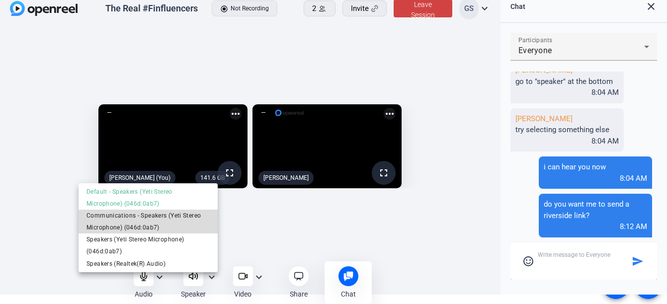
click at [126, 220] on span "Communications - Speakers (Yeti Stereo Microphone) (046d:0ab7)" at bounding box center [147, 222] width 123 height 24
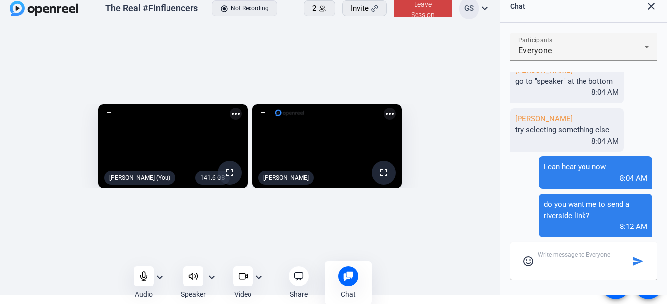
click at [209, 273] on mat-icon "expand_more" at bounding box center [212, 277] width 12 height 12
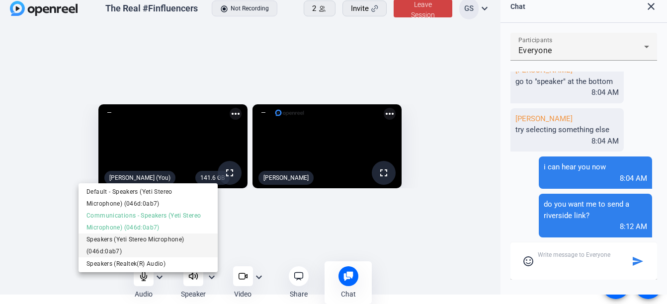
click at [138, 243] on span "Speakers (Yeti Stereo Microphone) (046d:0ab7)" at bounding box center [147, 246] width 123 height 24
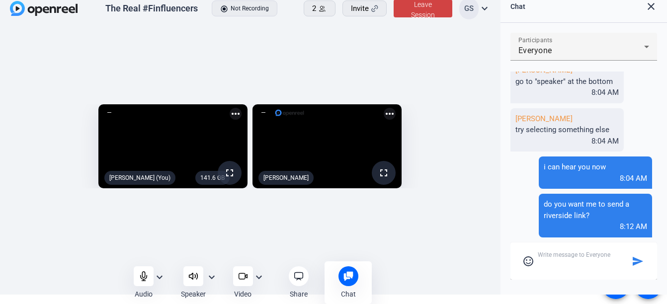
click at [212, 279] on mat-icon "expand_more" at bounding box center [212, 277] width 12 height 12
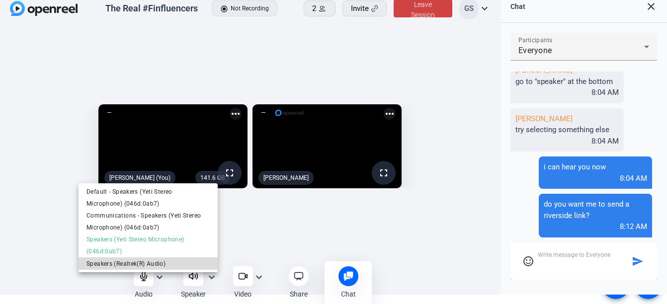
click at [156, 261] on span "Speakers (Realtek(R) Audio)" at bounding box center [147, 264] width 123 height 12
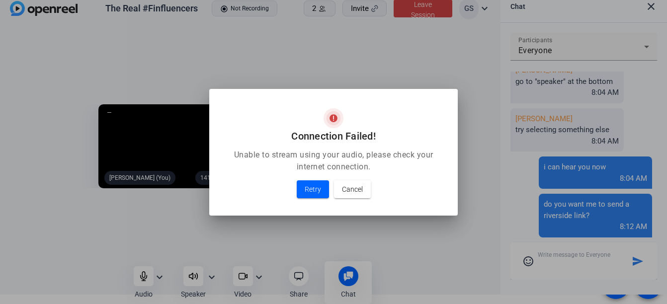
scroll to position [0, 0]
click at [307, 190] on span "Retry" at bounding box center [313, 189] width 16 height 12
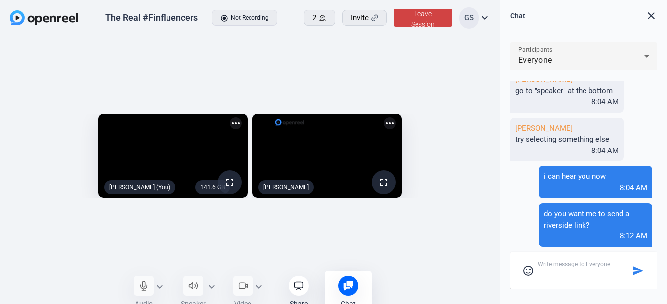
scroll to position [9, 0]
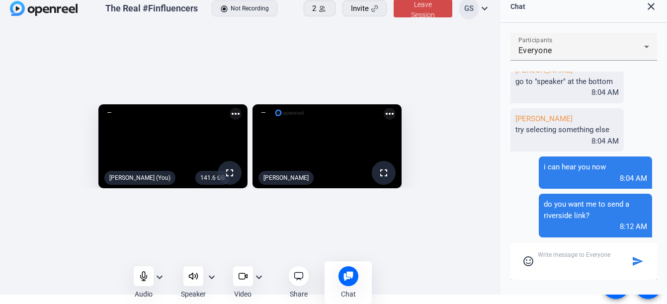
click at [427, 6] on span "Leave Session" at bounding box center [423, 9] width 24 height 18
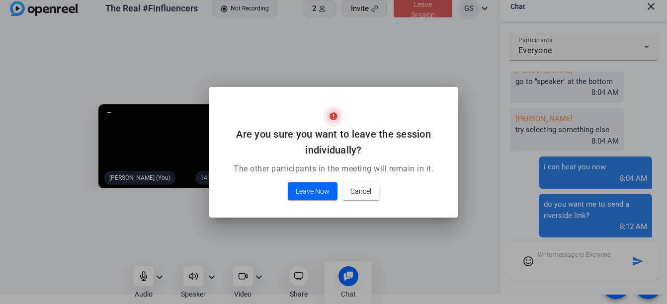
scroll to position [0, 0]
click at [313, 195] on span "Leave Now" at bounding box center [313, 191] width 34 height 12
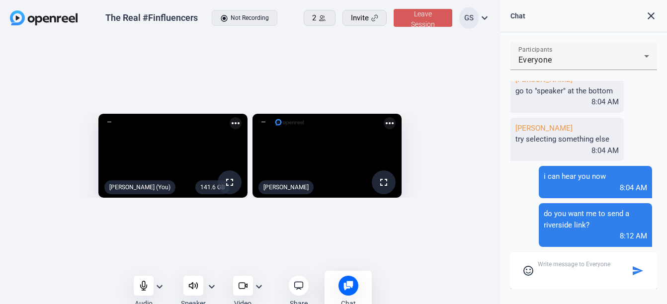
scroll to position [9, 0]
